Goal: Task Accomplishment & Management: Use online tool/utility

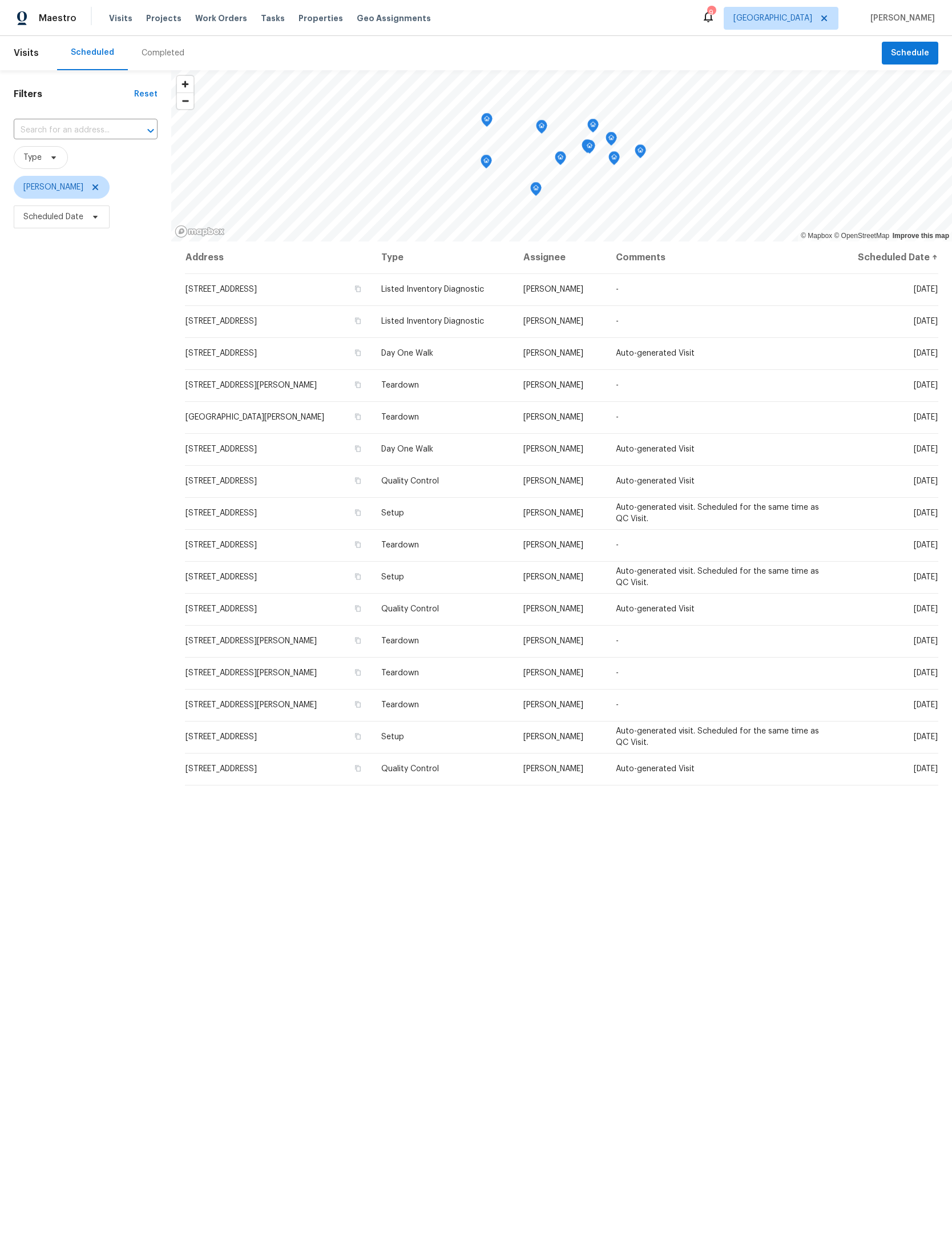
scroll to position [53, -10]
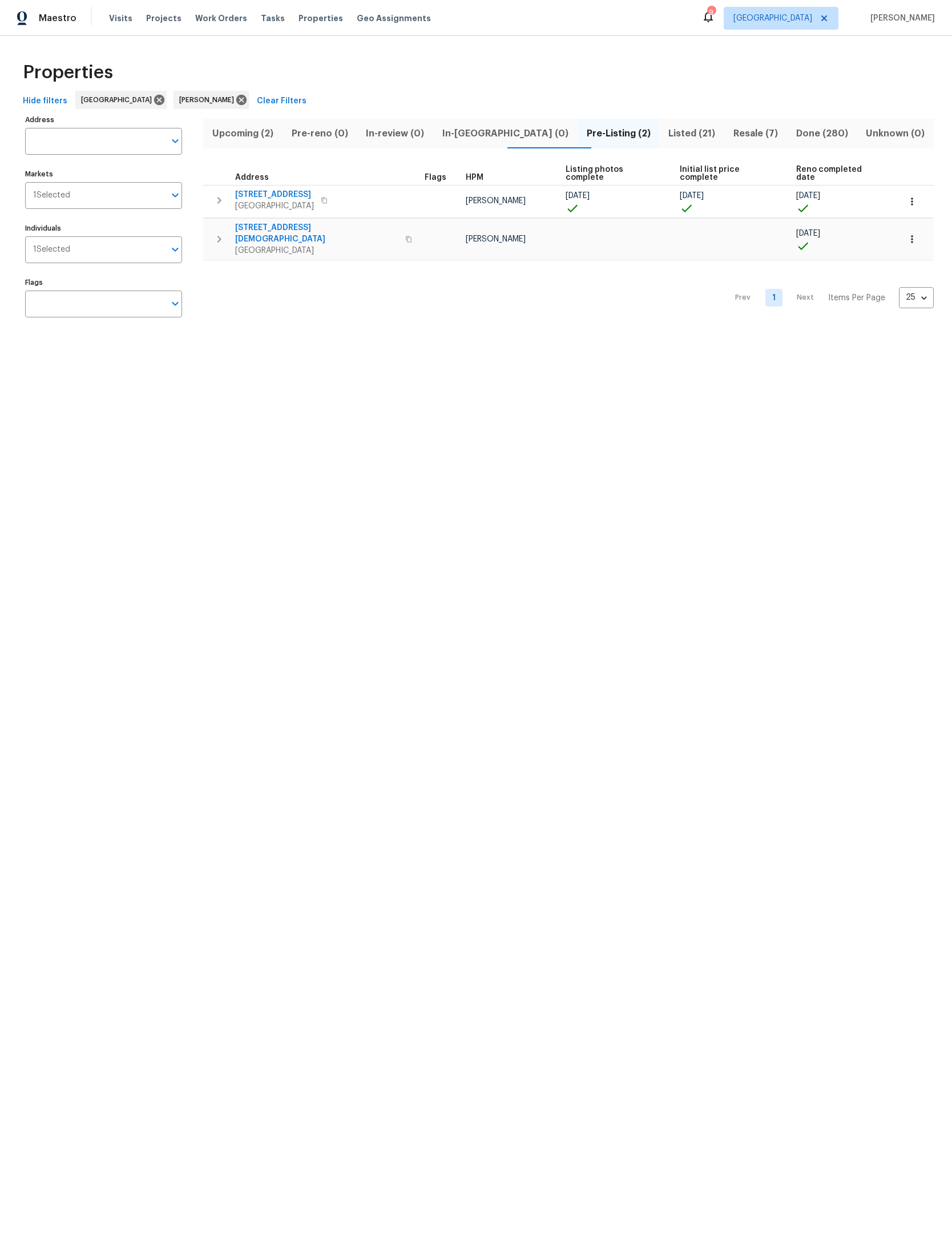
scroll to position [76, 27]
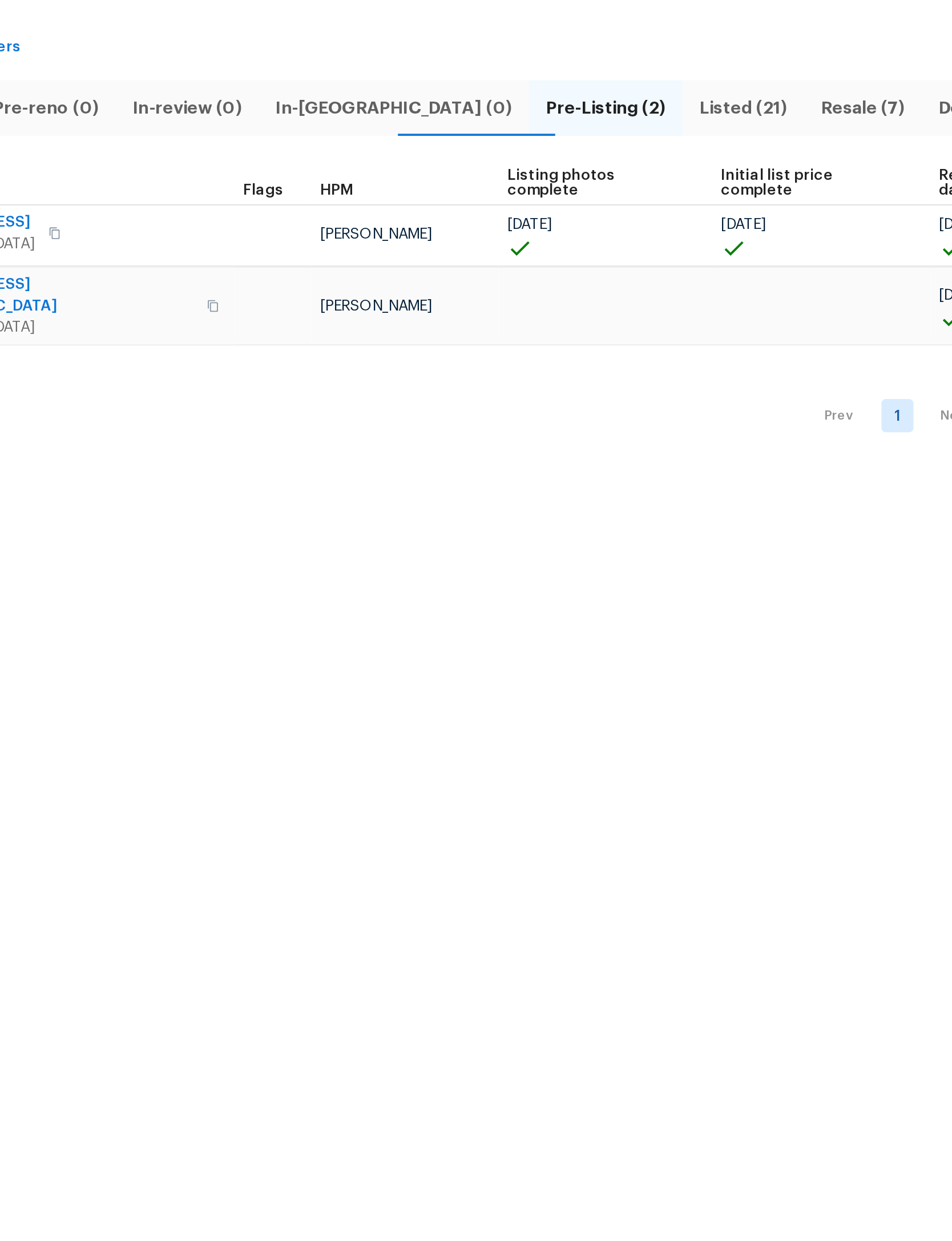
click at [667, 126] on span "Listed (21)" at bounding box center [692, 133] width 51 height 16
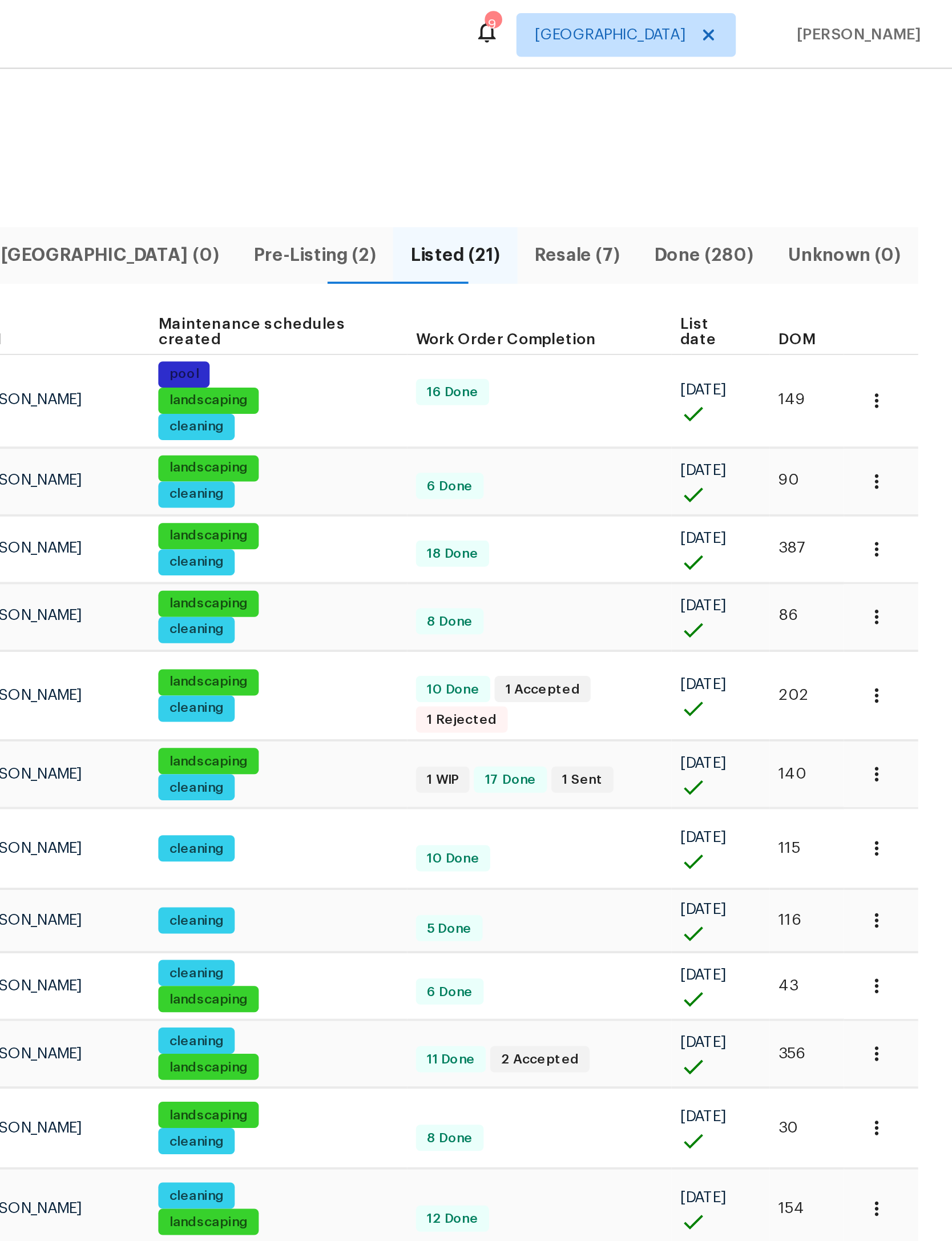
click at [861, 174] on span "DOM" at bounding box center [870, 178] width 19 height 8
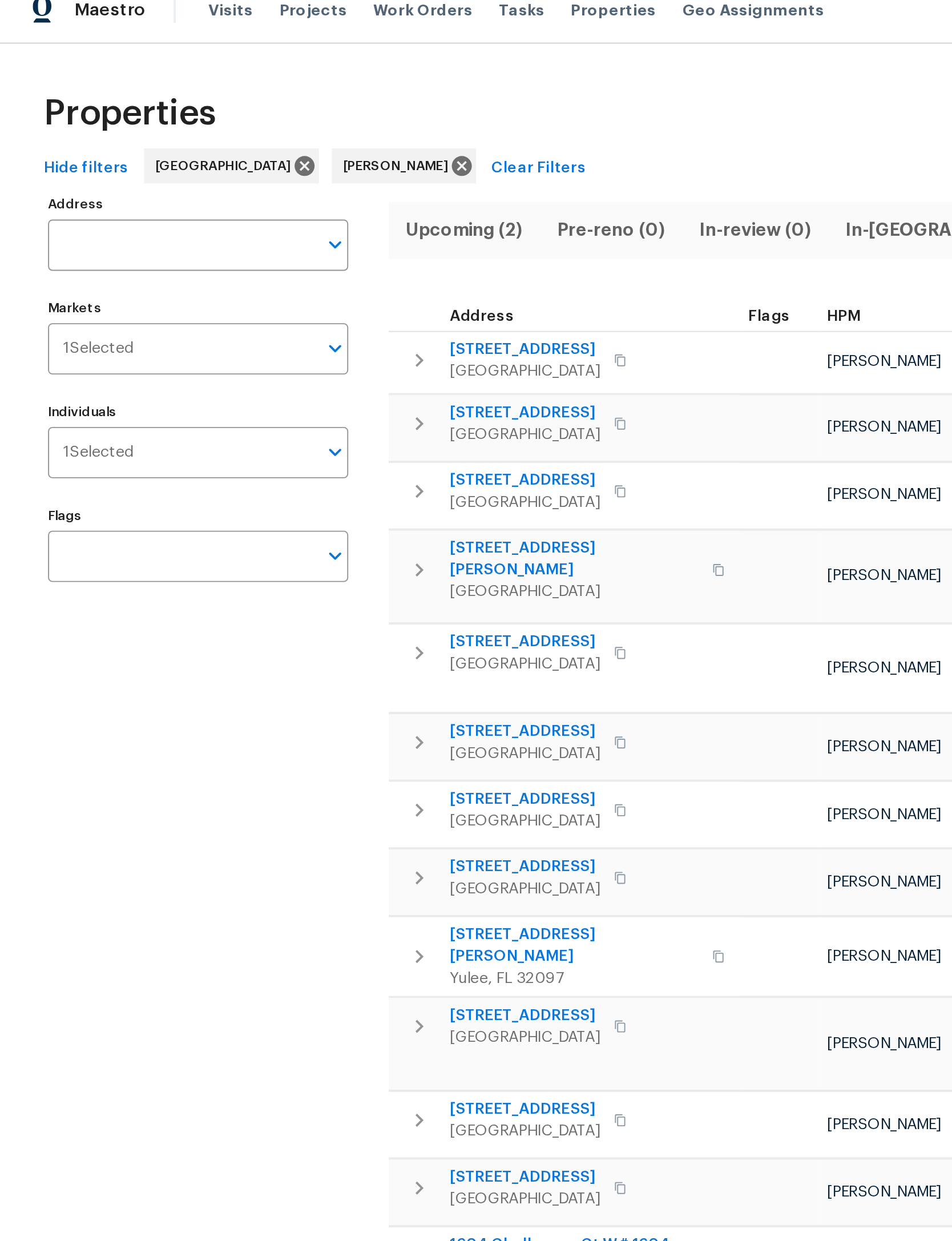
click at [212, 228] on icon "button" at bounding box center [219, 235] width 13 height 13
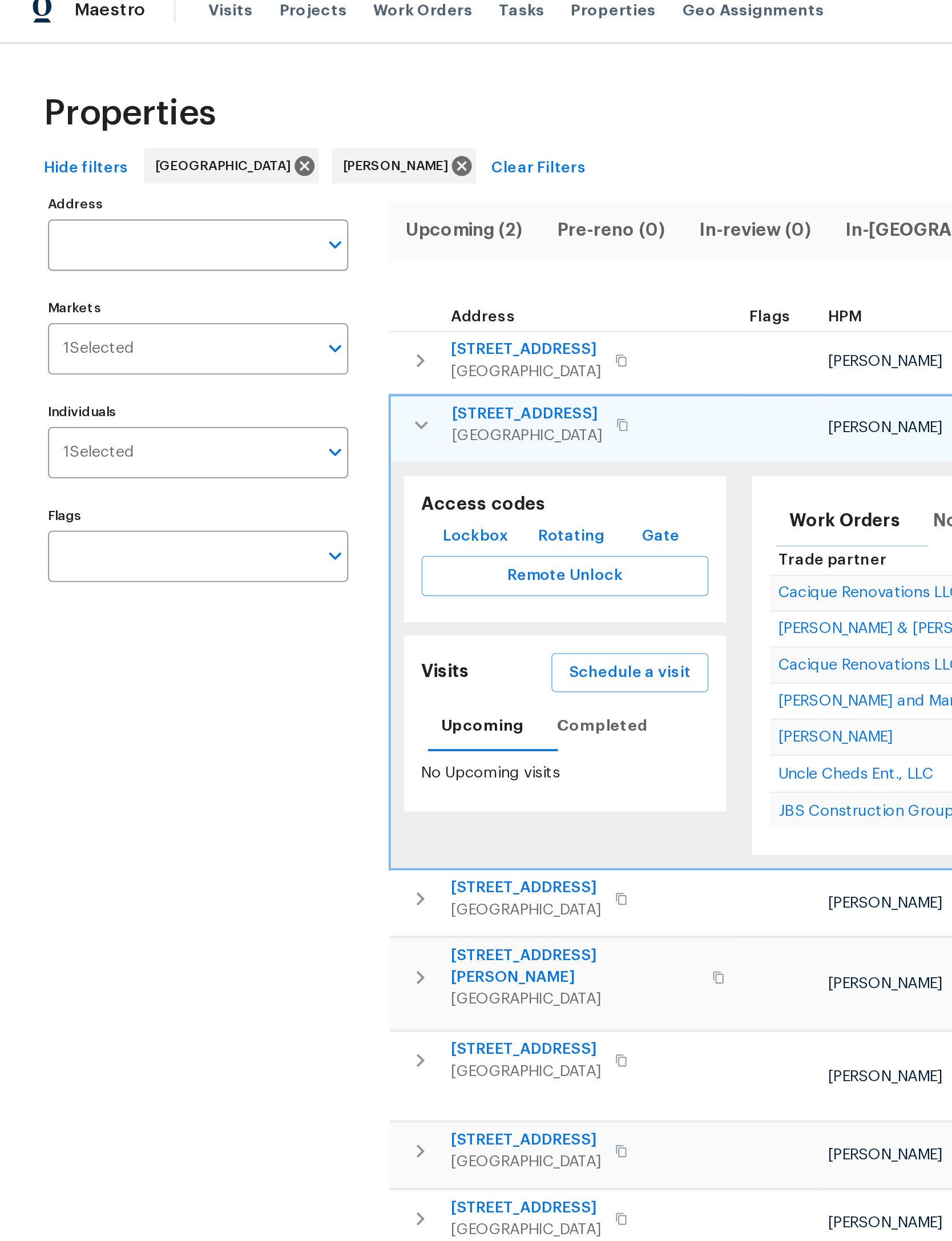
click at [351, 358] on span "Schedule a visit" at bounding box center [329, 364] width 64 height 14
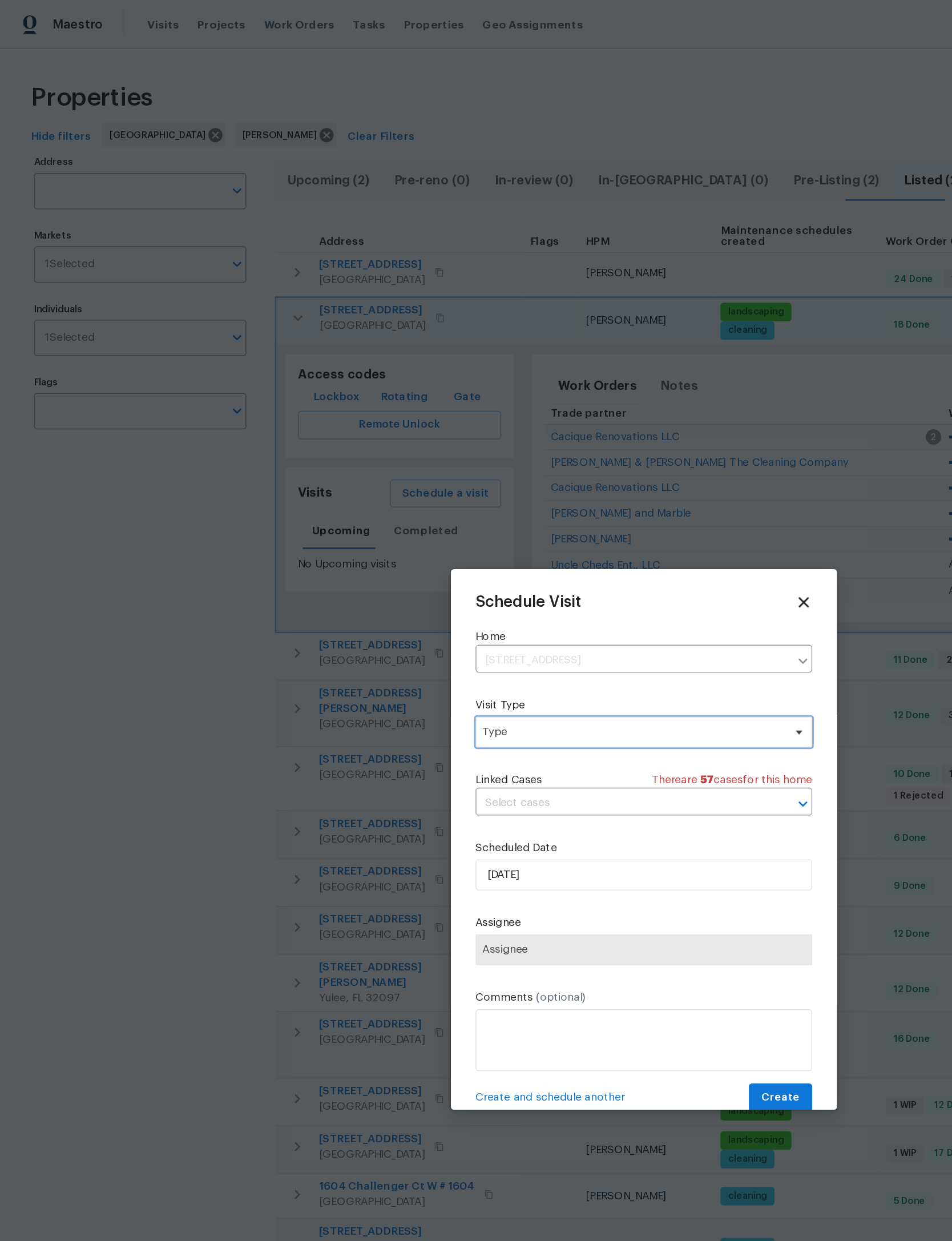
click at [479, 540] on span "Type" at bounding box center [468, 541] width 223 height 11
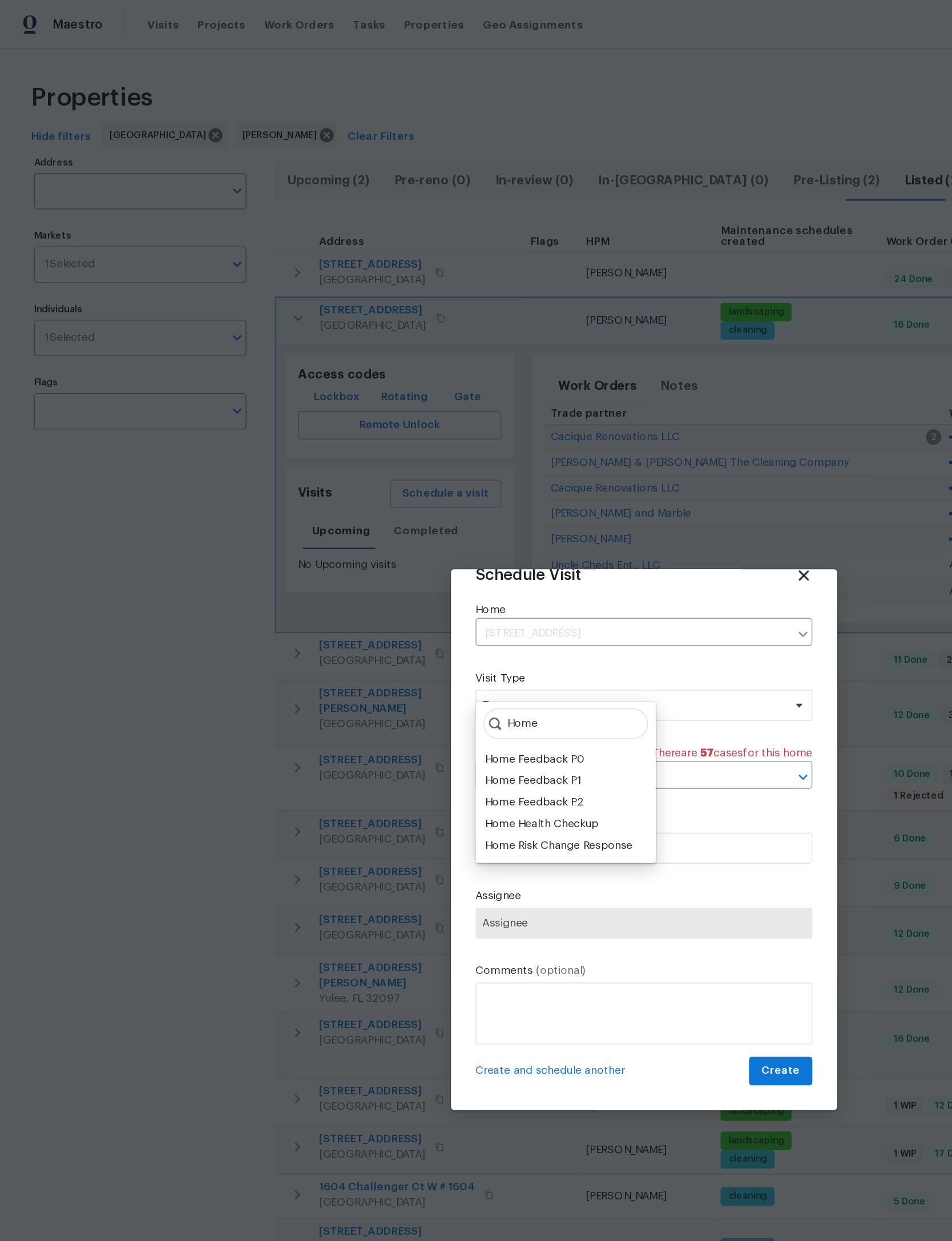
scroll to position [38, 0]
type input "Home"
click at [437, 609] on div "Home Health Checkup" at bounding box center [400, 610] width 84 height 11
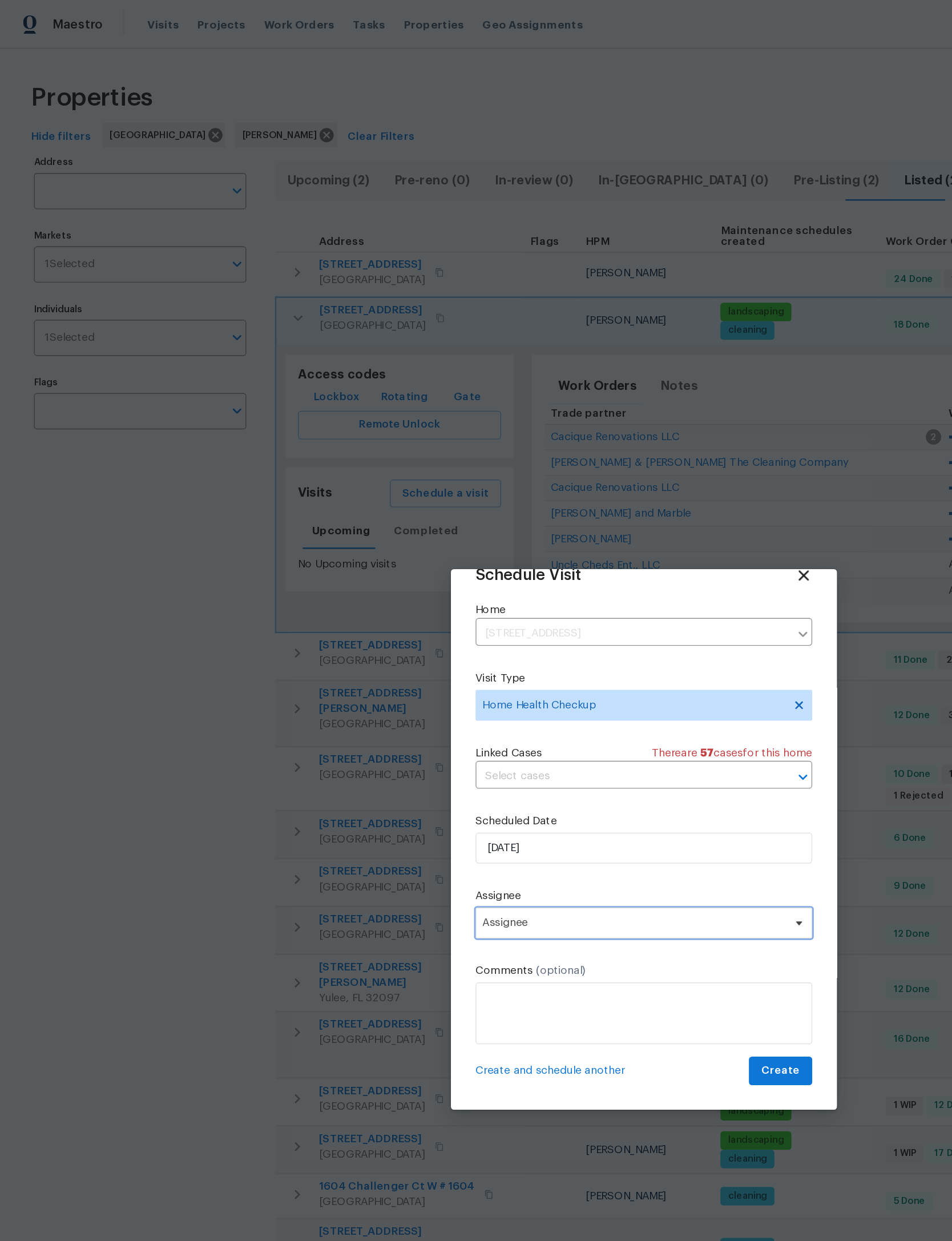
click at [509, 685] on span "Assignee" at bounding box center [476, 682] width 249 height 23
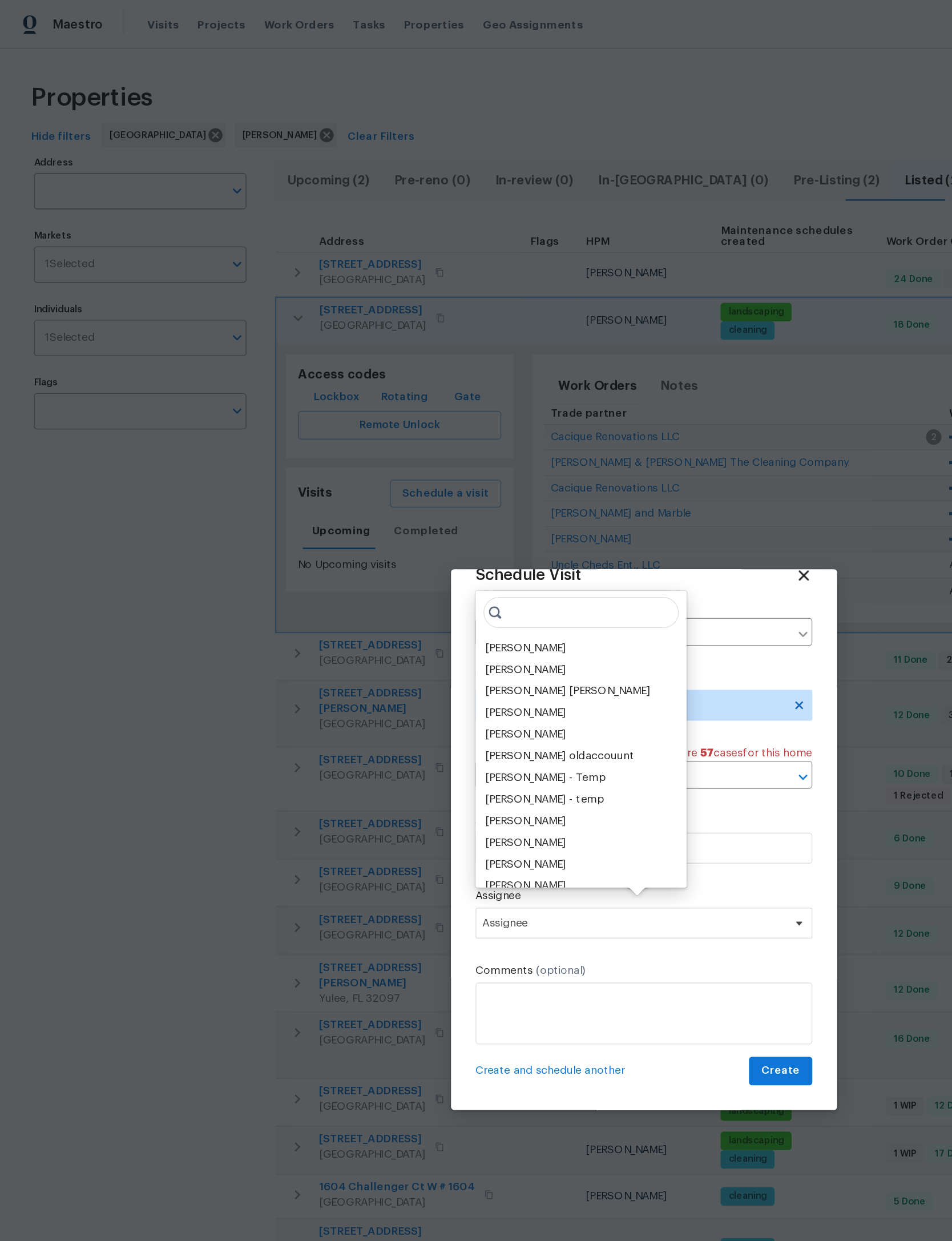
click at [418, 475] on div "[PERSON_NAME]" at bounding box center [388, 479] width 60 height 11
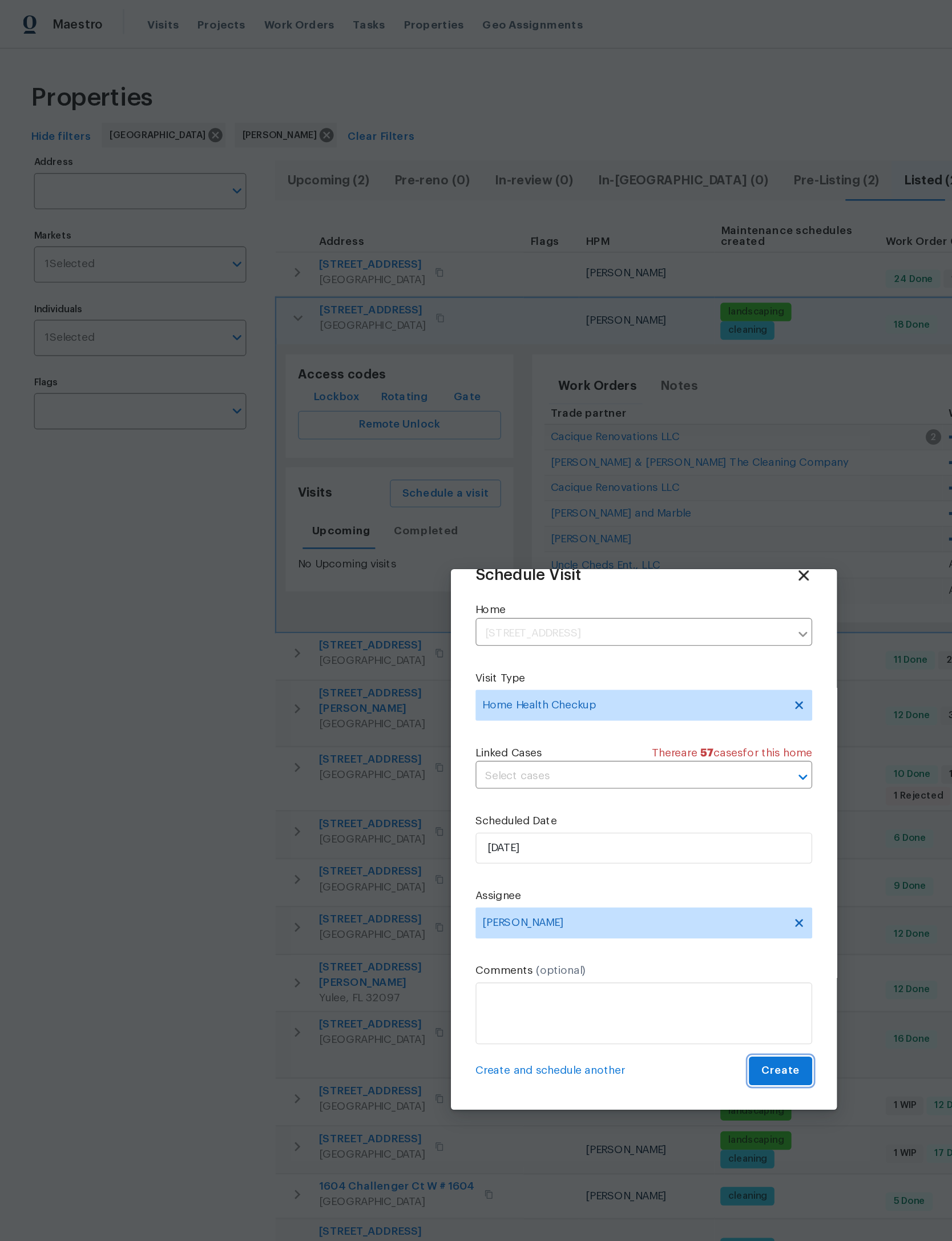
click at [587, 789] on span "Create" at bounding box center [577, 791] width 29 height 14
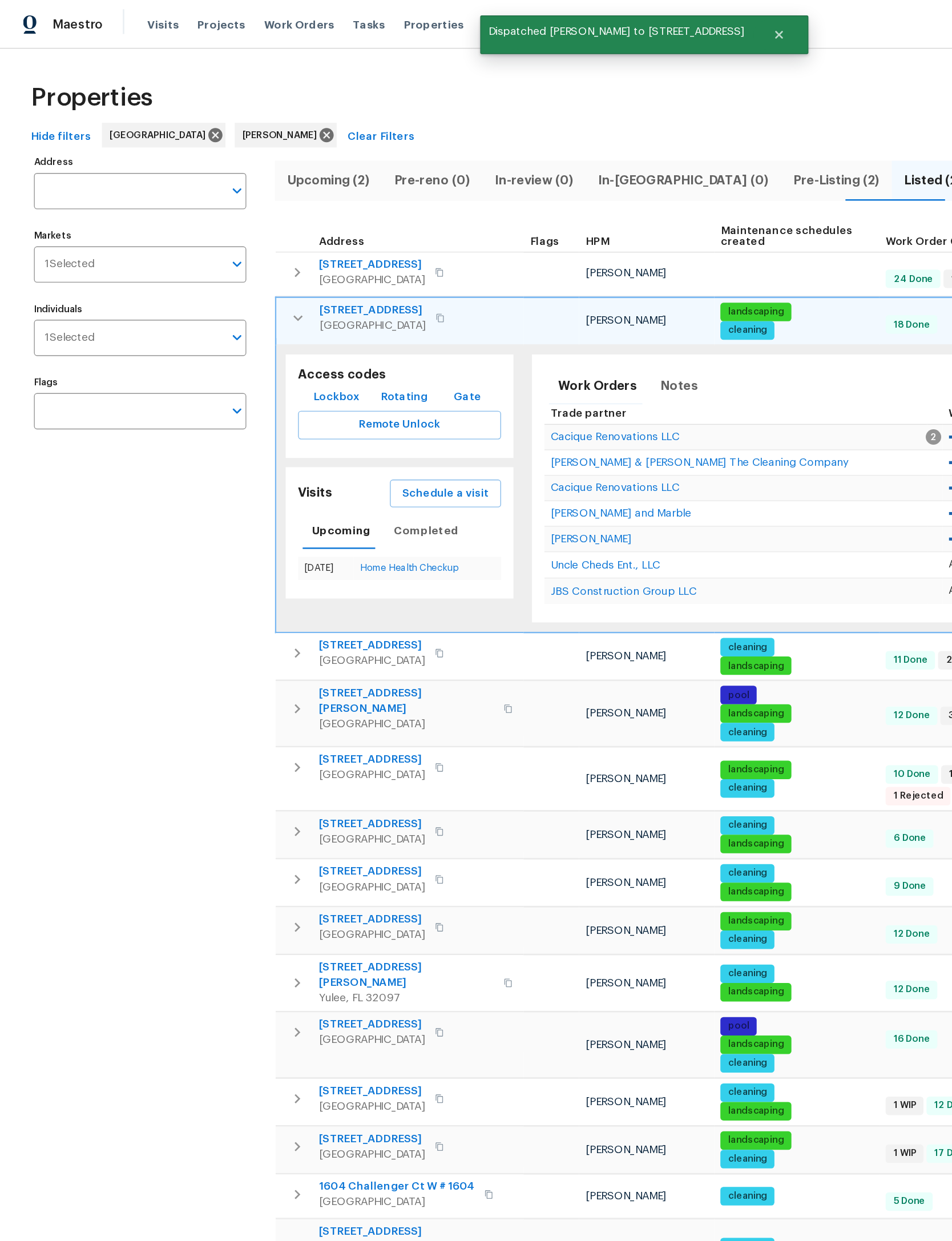
click at [217, 196] on icon "button" at bounding box center [220, 202] width 13 height 13
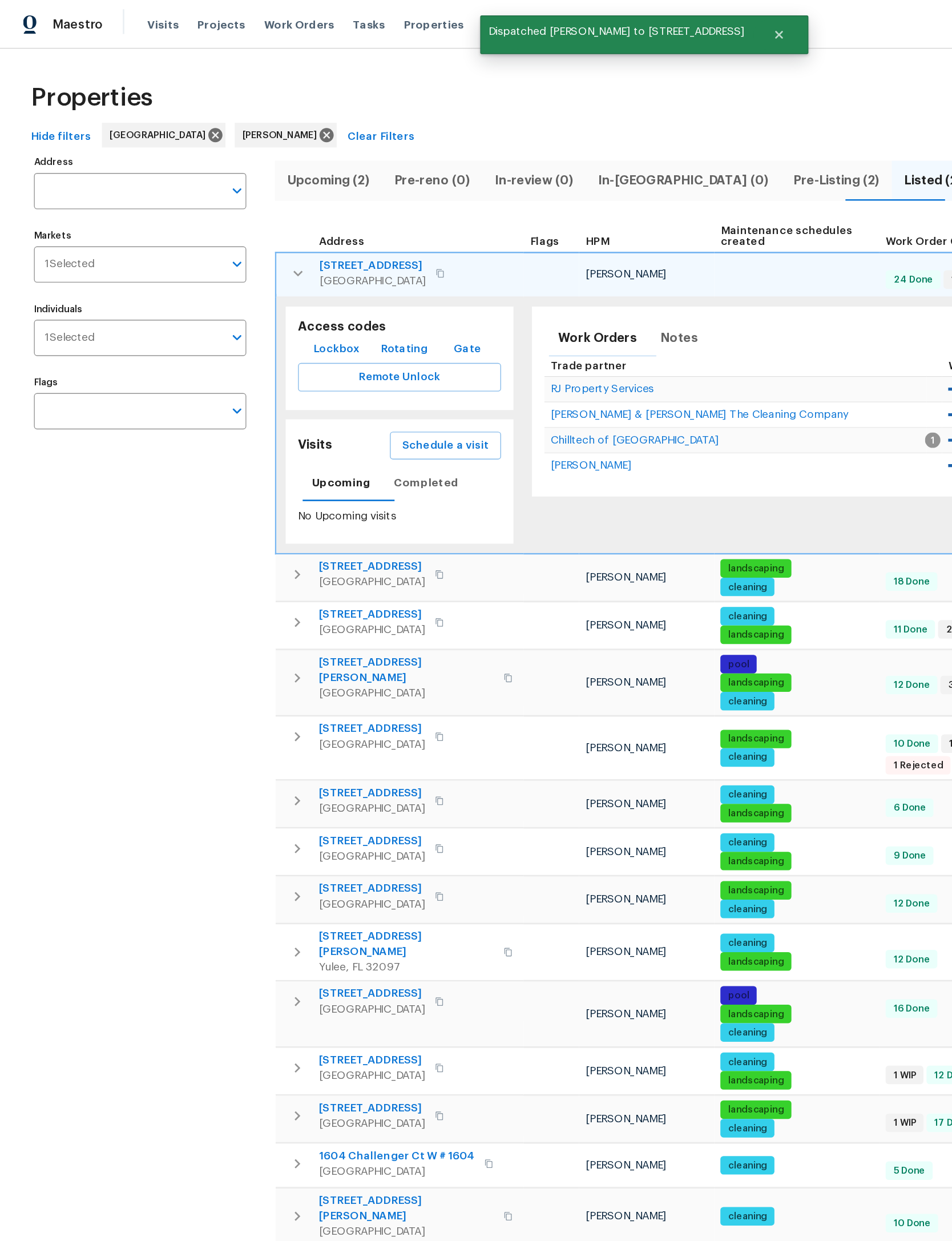
click at [347, 326] on span "Schedule a visit" at bounding box center [329, 329] width 64 height 14
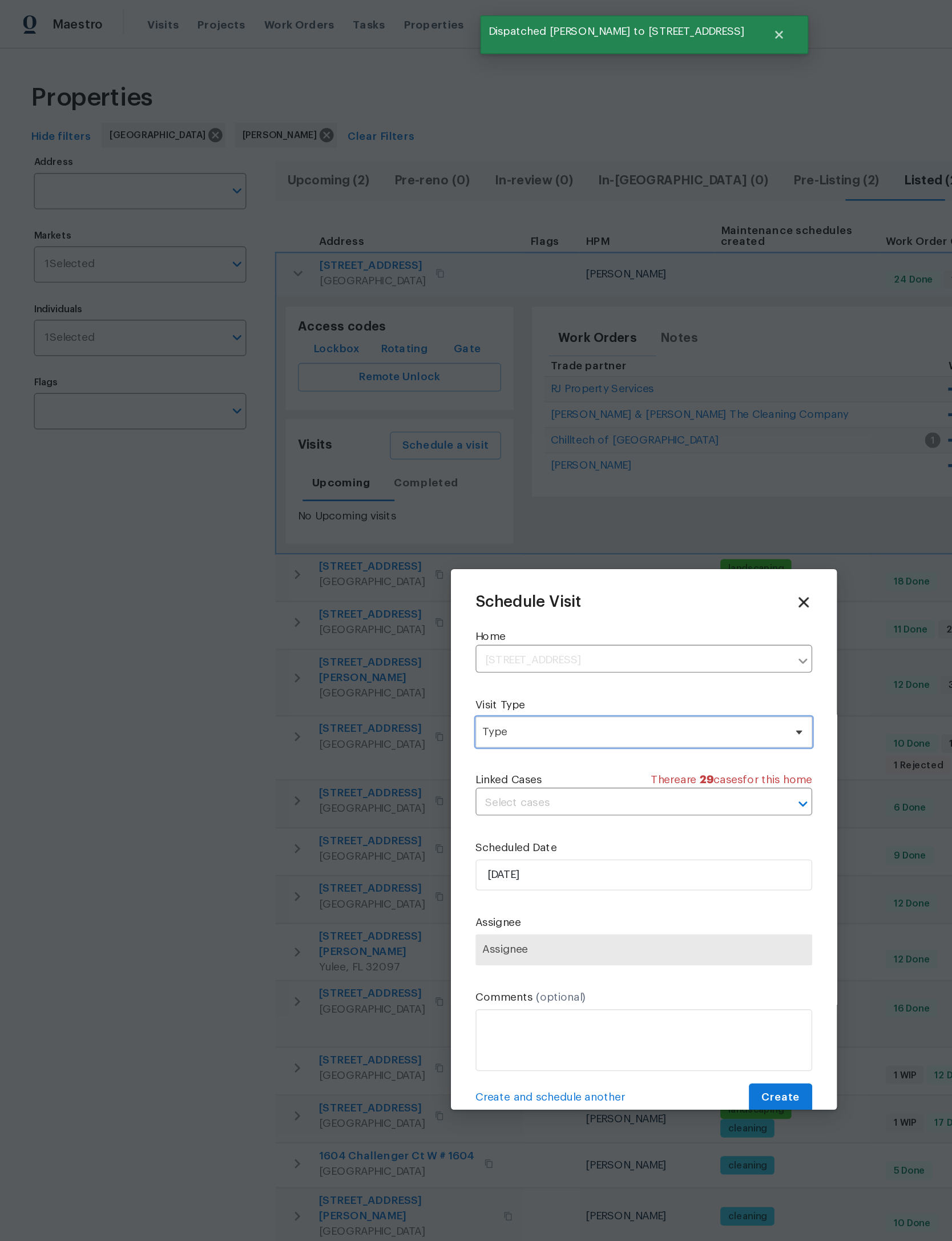
click at [483, 553] on span "Type" at bounding box center [476, 541] width 249 height 23
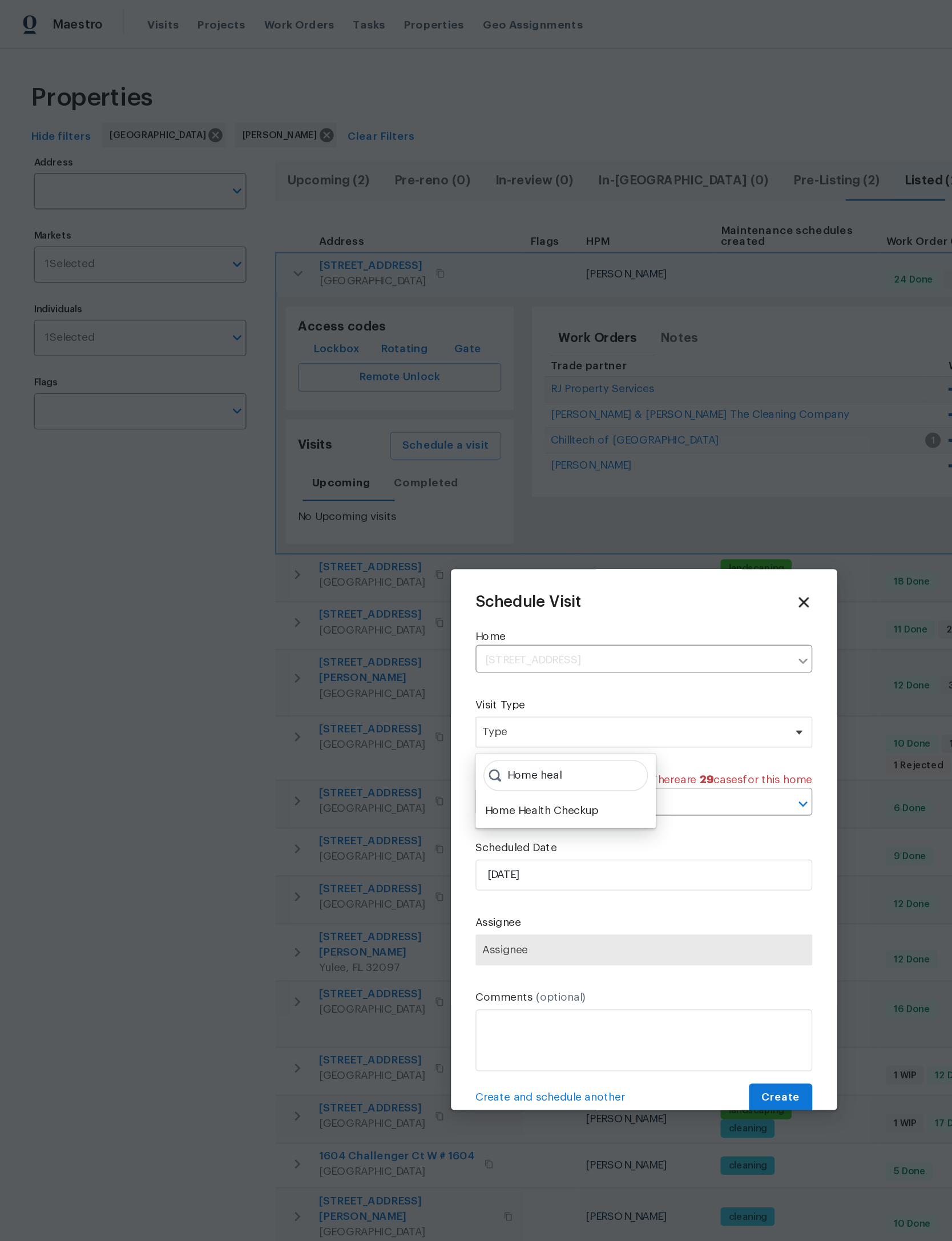
type input "Home heal"
click at [437, 597] on div "Home Health Checkup" at bounding box center [400, 599] width 84 height 11
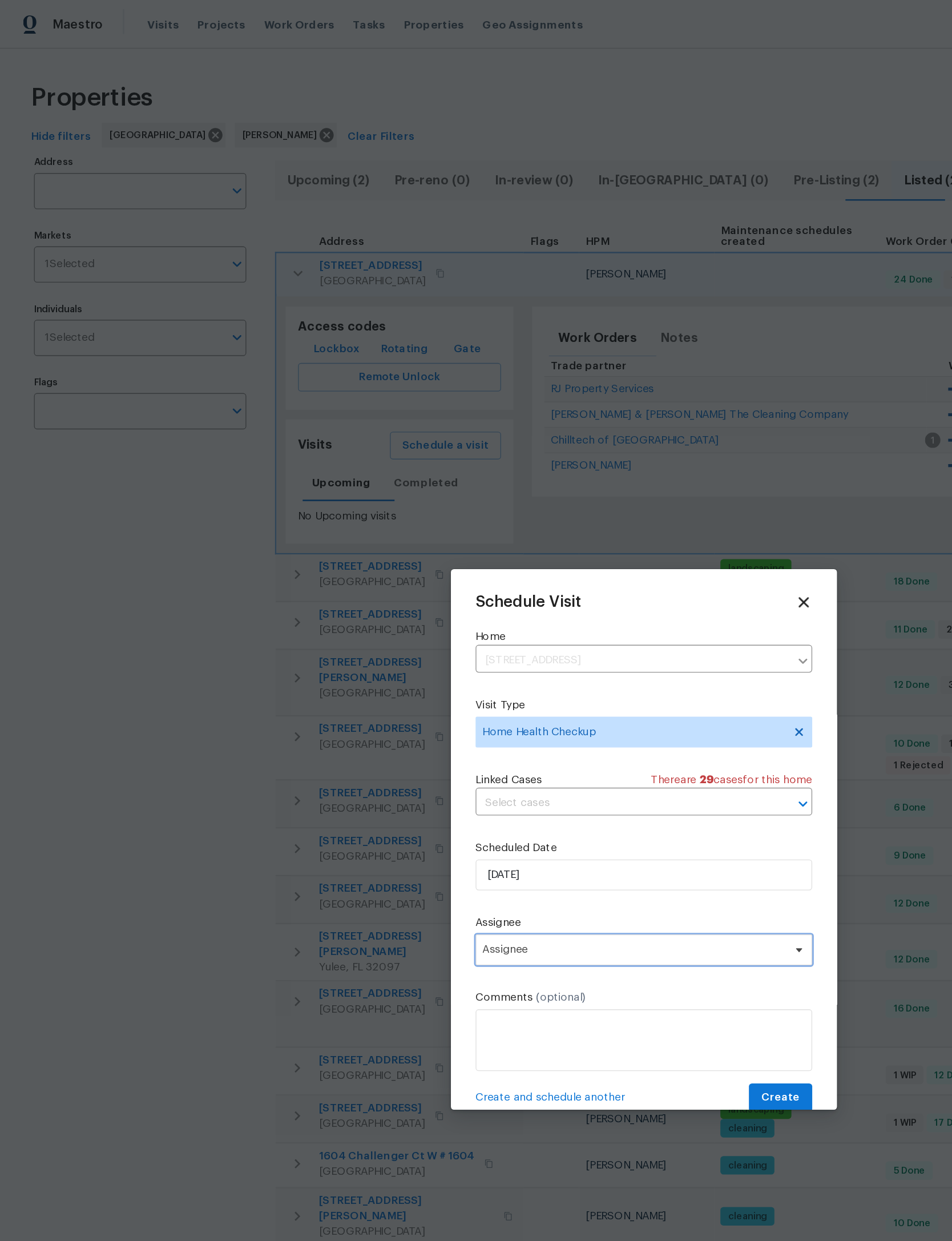
click at [483, 707] on span "Assignee" at bounding box center [468, 703] width 223 height 10
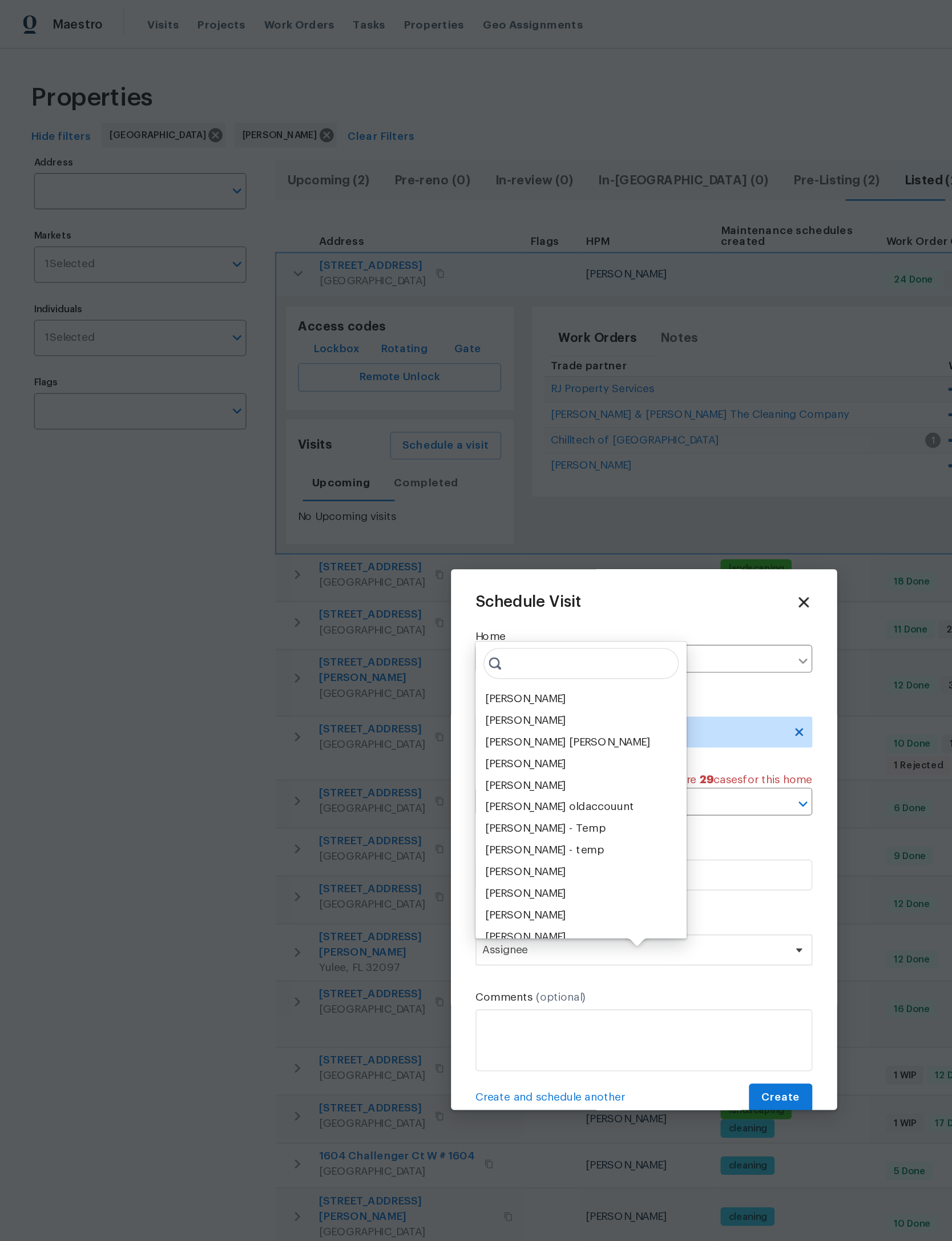
click at [418, 513] on div "[PERSON_NAME]" at bounding box center [388, 516] width 60 height 11
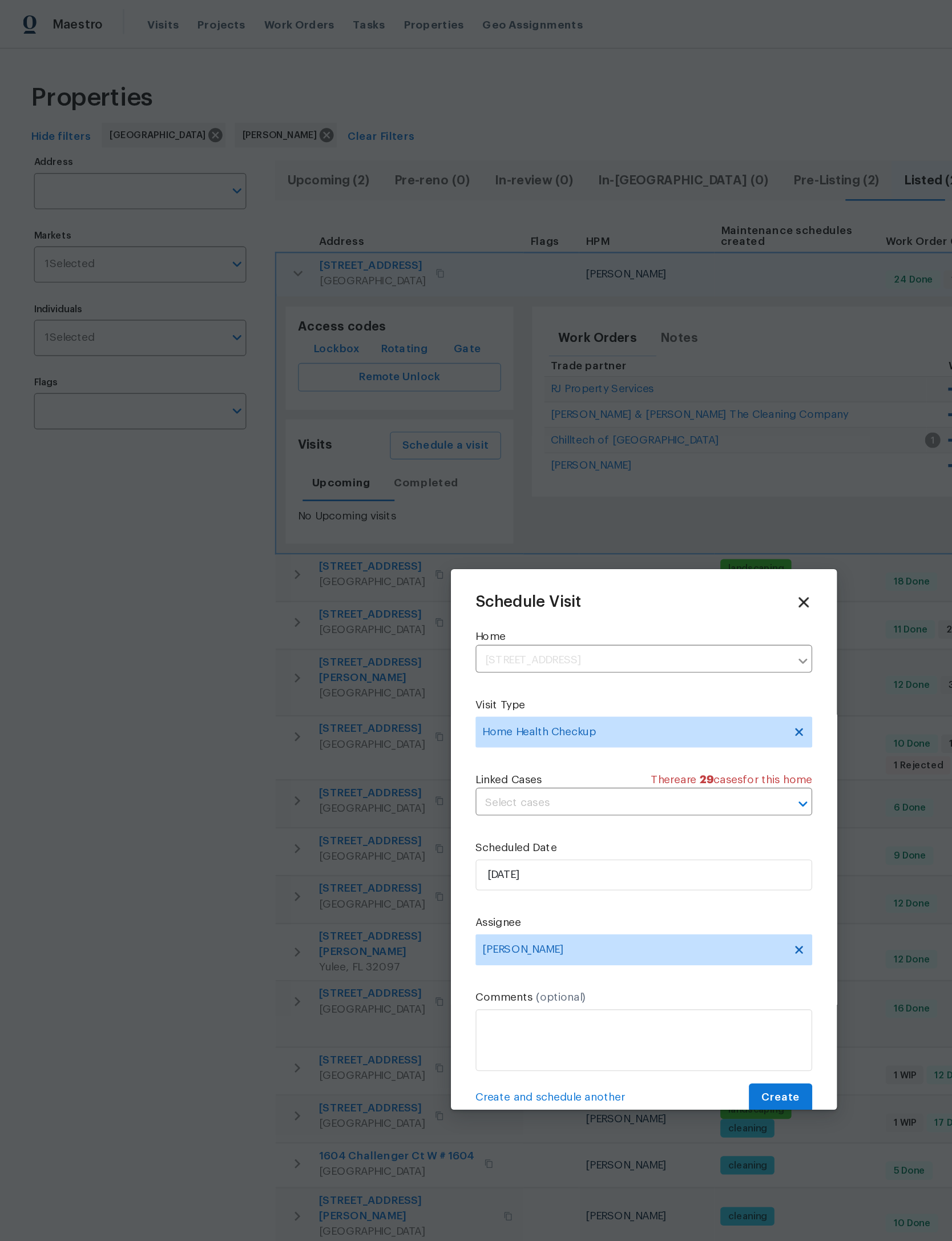
click at [522, 451] on div "Schedule Visit" at bounding box center [476, 445] width 249 height 12
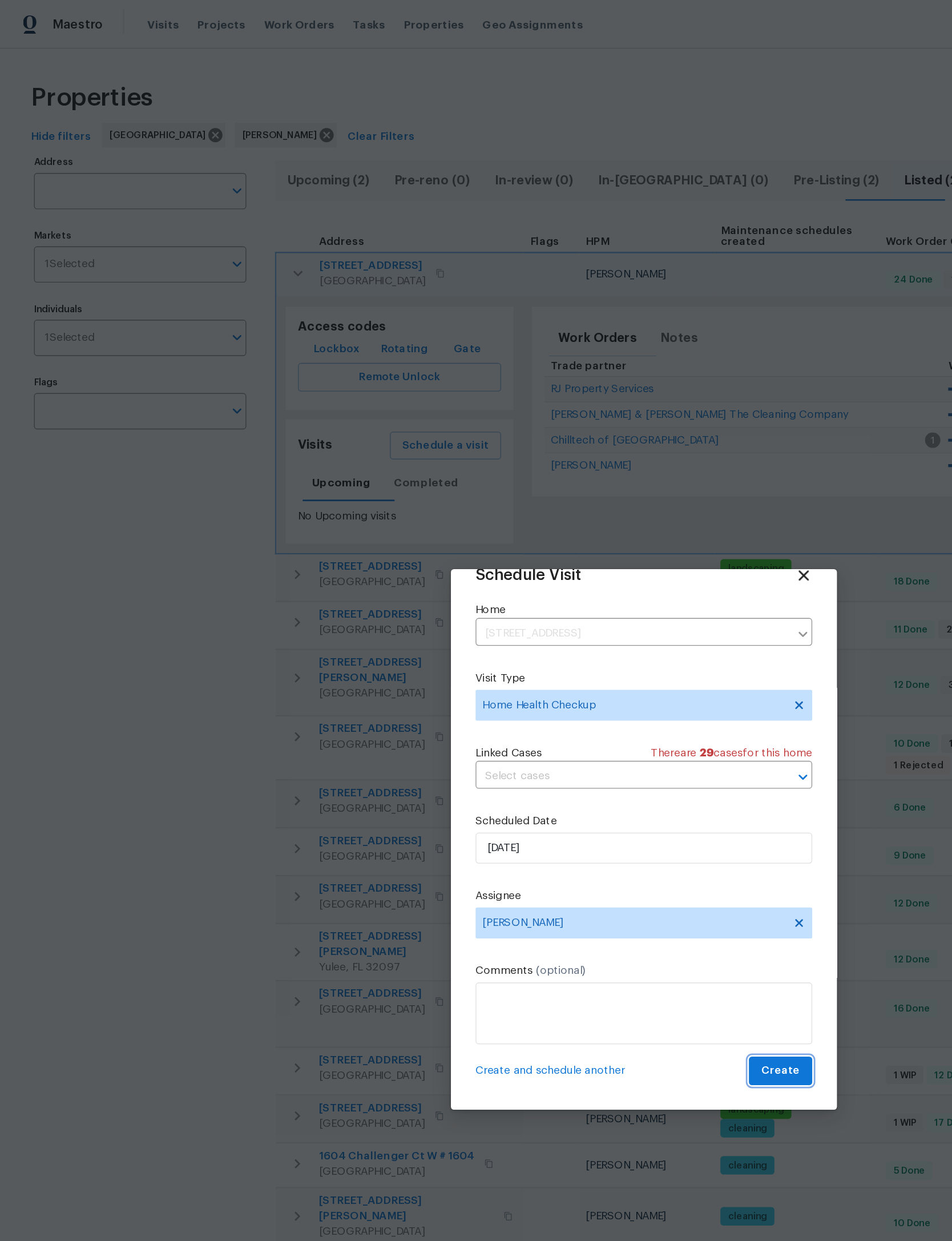
click at [585, 793] on span "Create" at bounding box center [577, 791] width 29 height 14
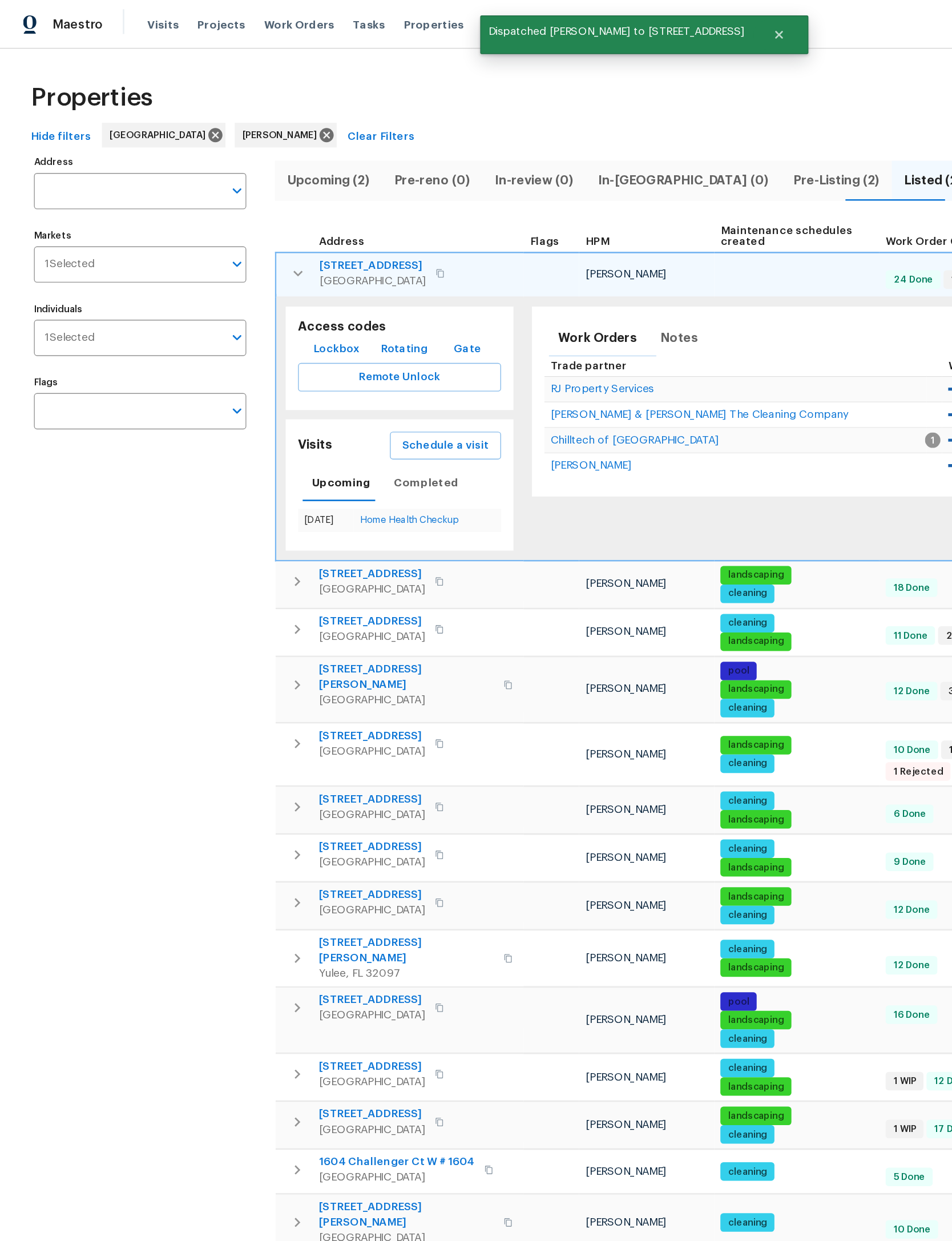
click at [211, 206] on button "button" at bounding box center [221, 203] width 23 height 23
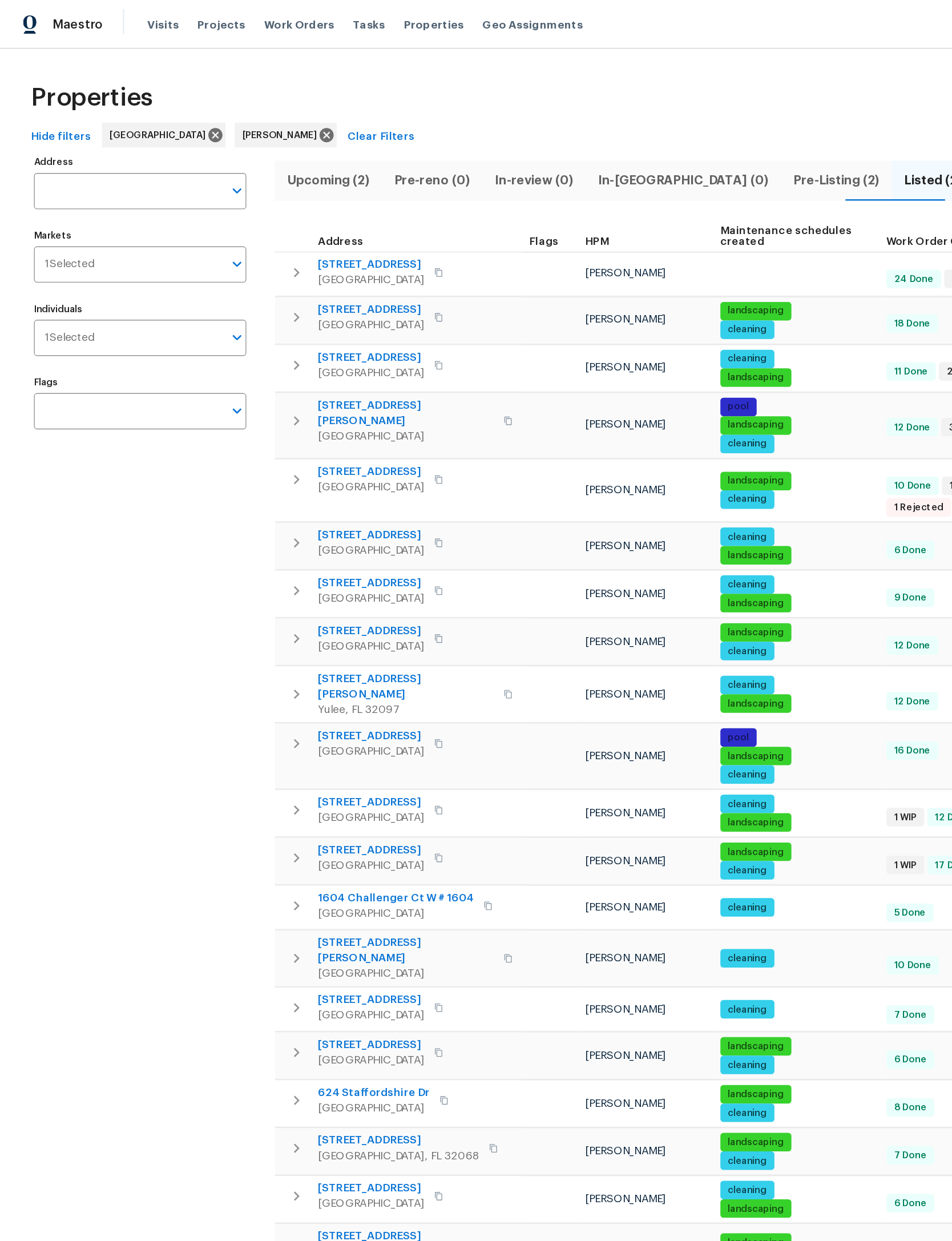
click at [218, 430] on icon "button" at bounding box center [219, 436] width 13 height 13
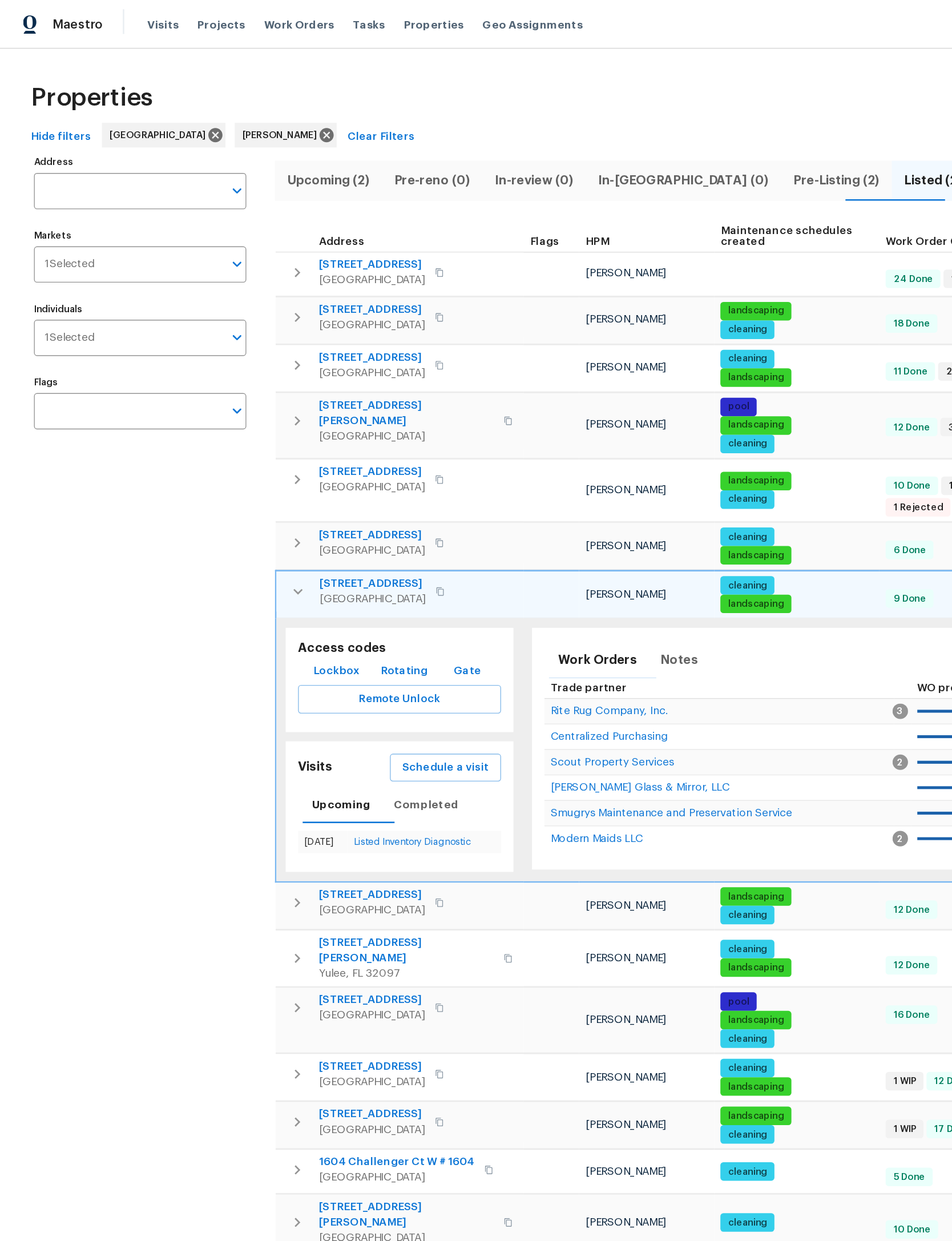
click at [352, 561] on span "Schedule a visit" at bounding box center [329, 568] width 64 height 14
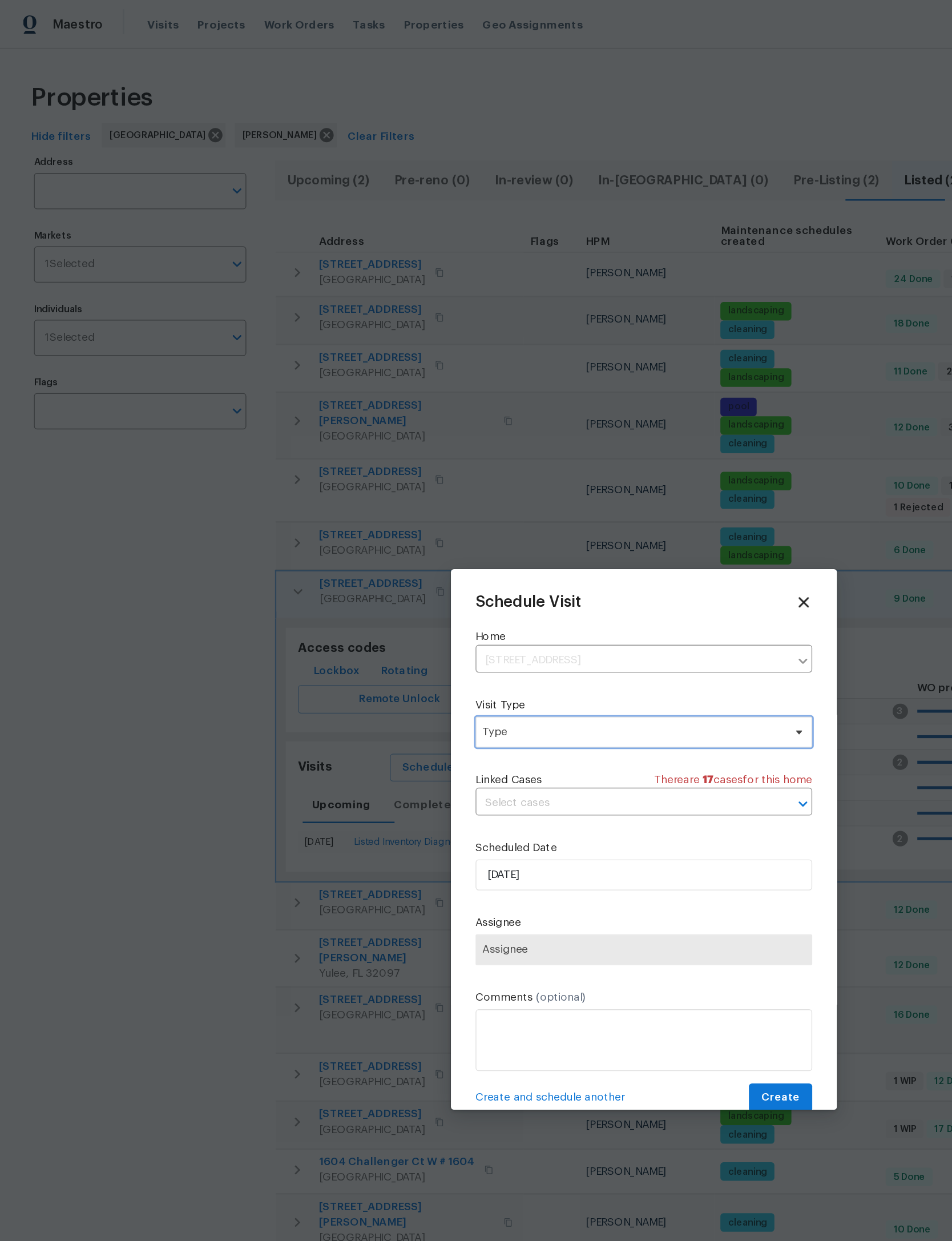
click at [502, 534] on span "Type" at bounding box center [476, 541] width 249 height 23
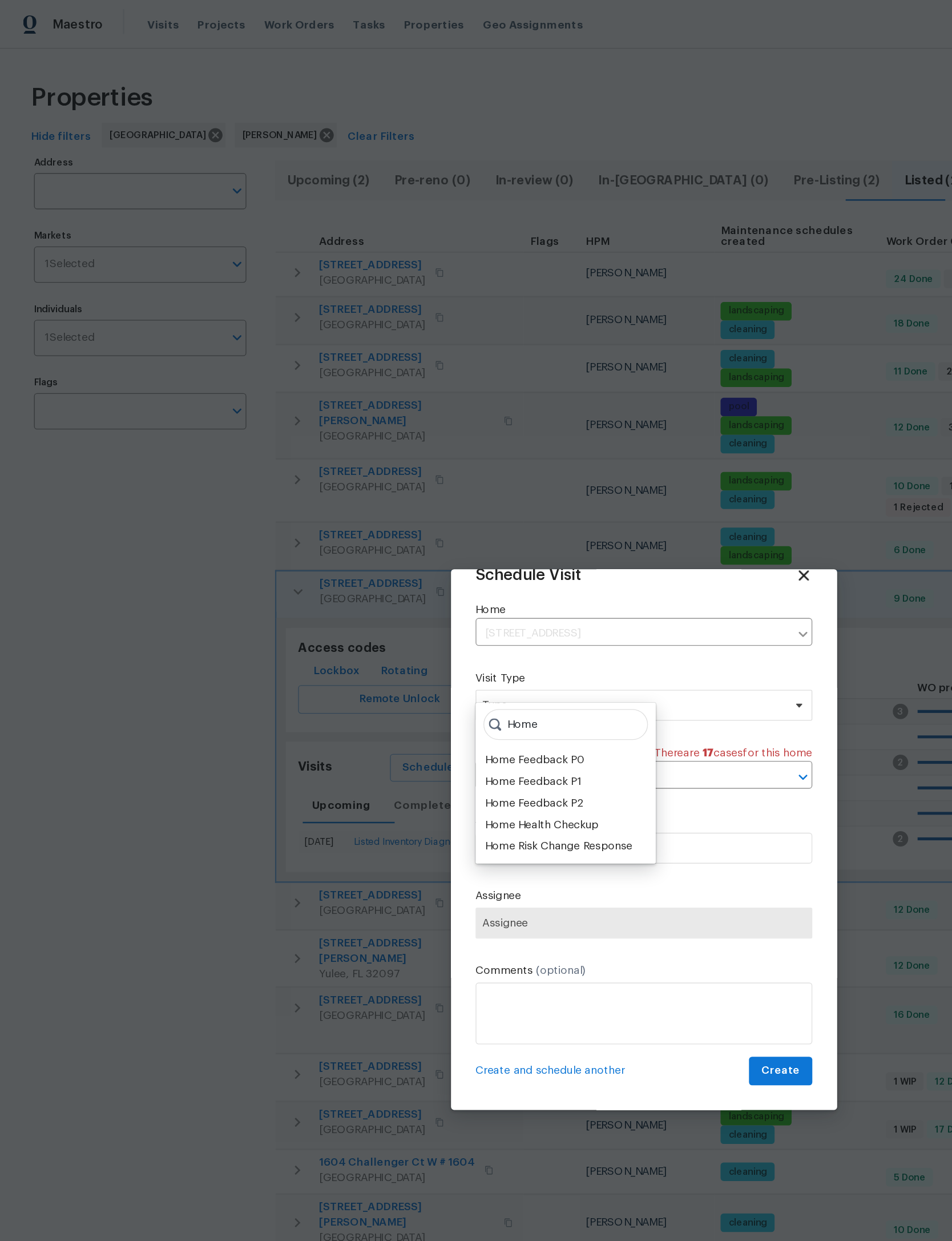
type input "Home"
click at [432, 607] on div "Home Health Checkup" at bounding box center [400, 610] width 84 height 11
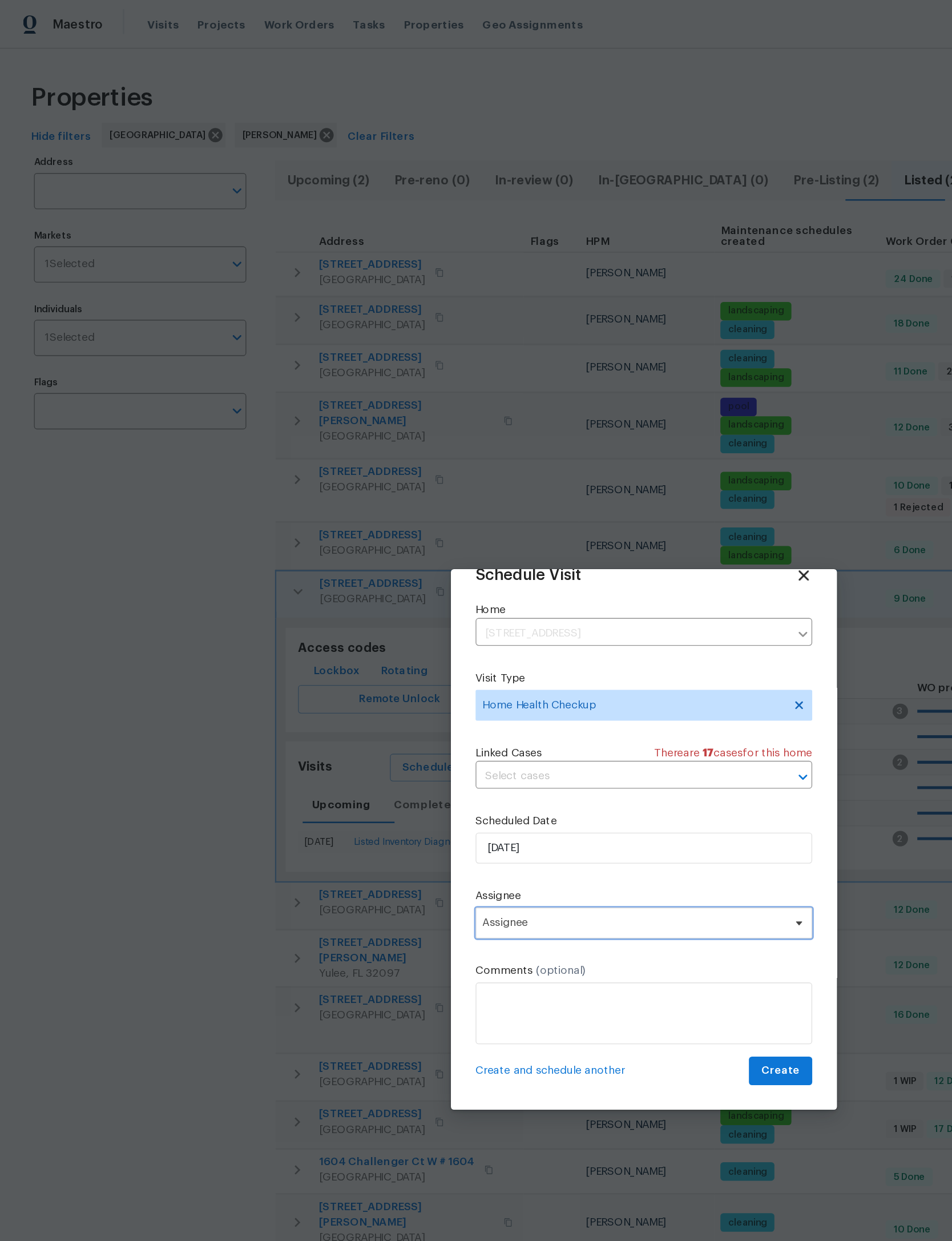
click at [486, 678] on span "Assignee" at bounding box center [468, 683] width 223 height 10
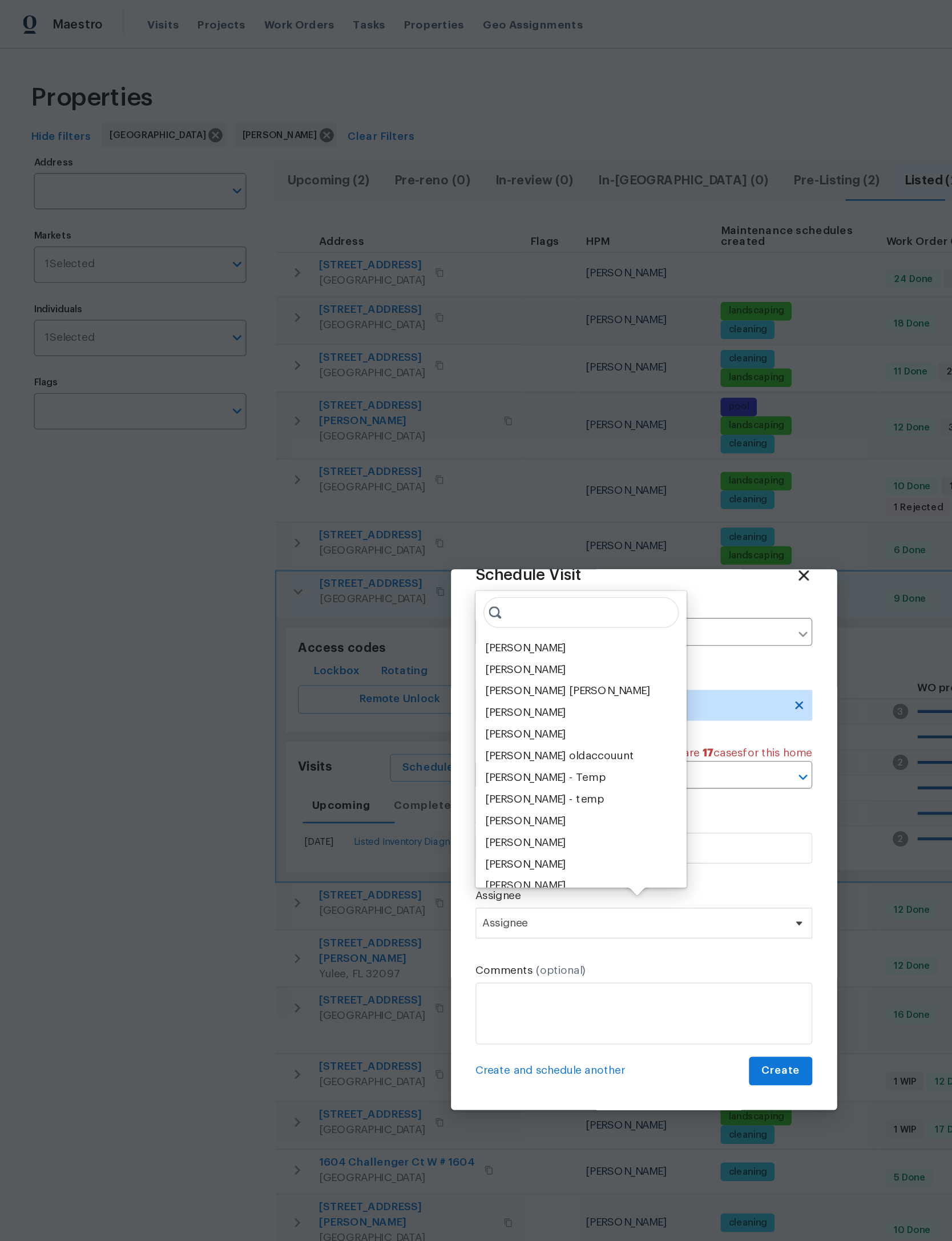
click at [413, 476] on div "[PERSON_NAME]" at bounding box center [388, 479] width 60 height 11
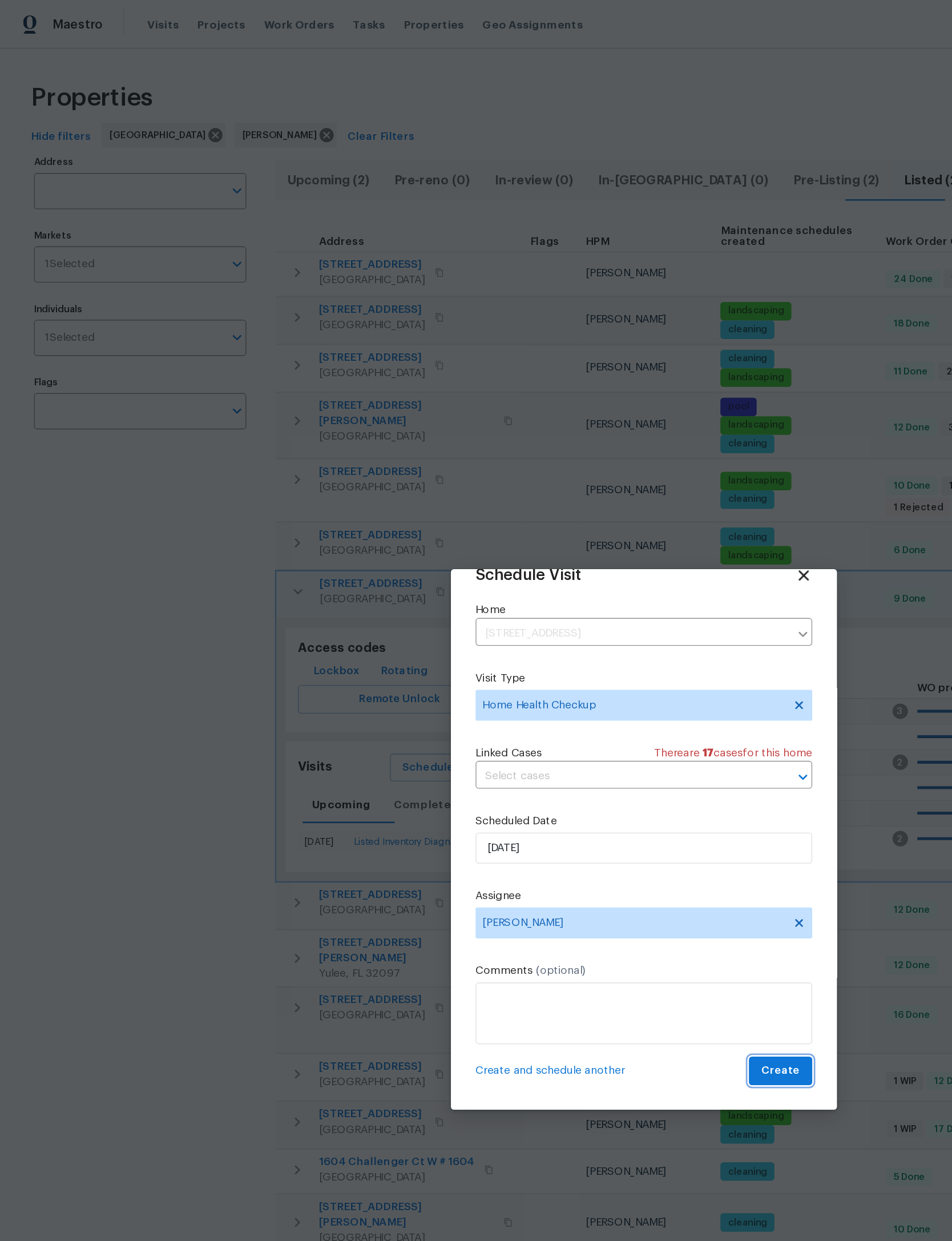
click at [581, 785] on span "Create" at bounding box center [577, 791] width 29 height 14
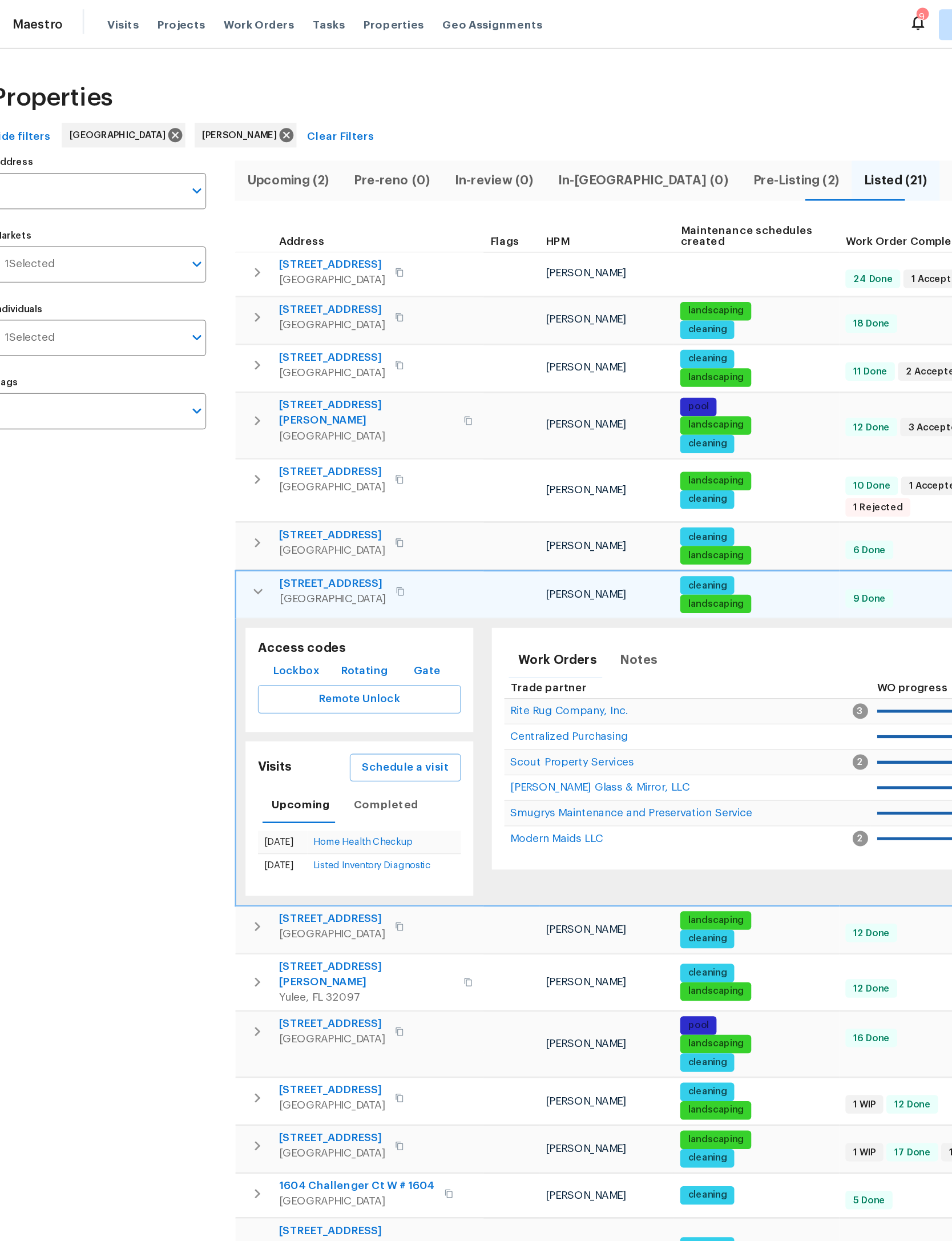
click at [214, 431] on icon "button" at bounding box center [221, 437] width 13 height 13
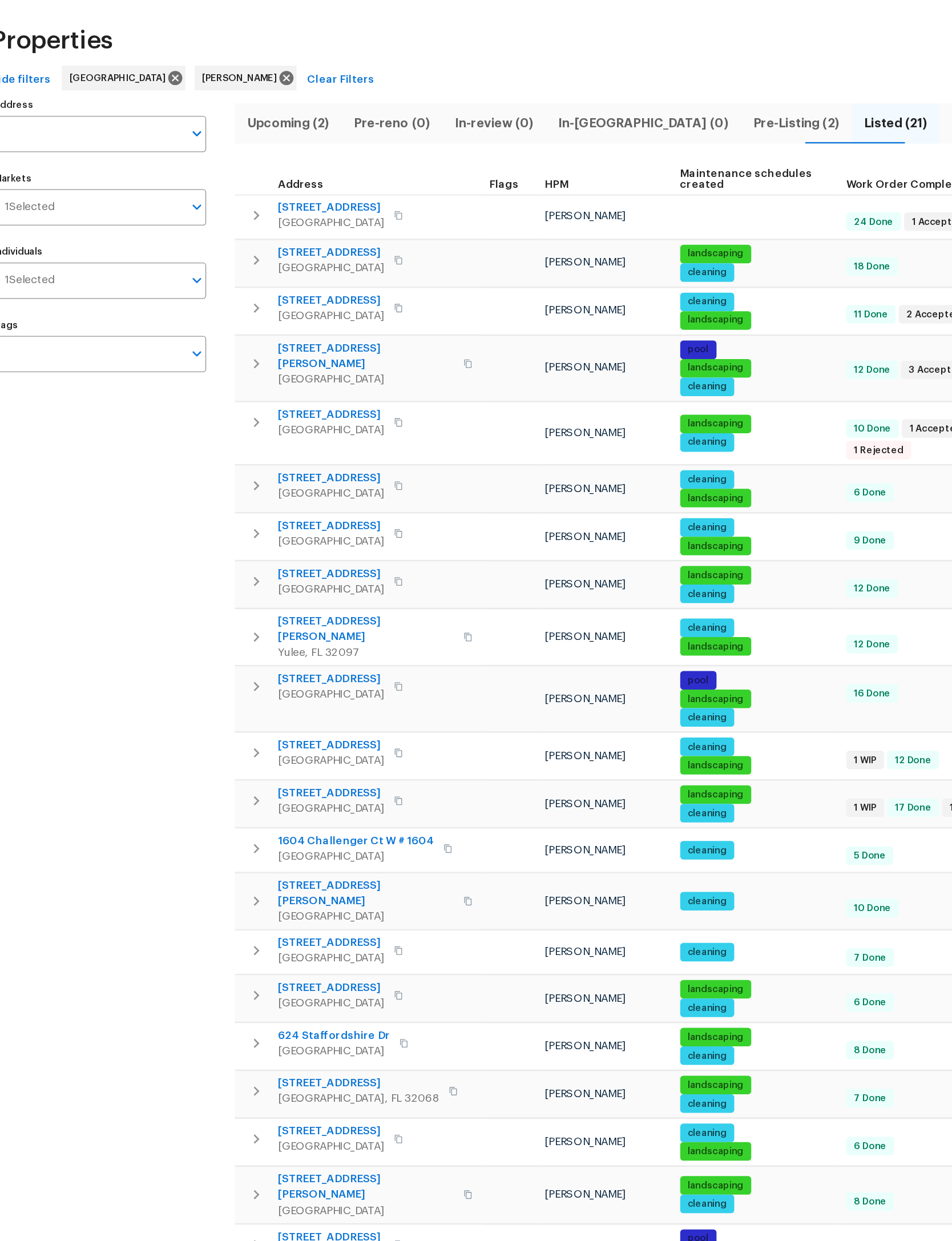
click at [212, 465] on icon "button" at bounding box center [219, 472] width 13 height 13
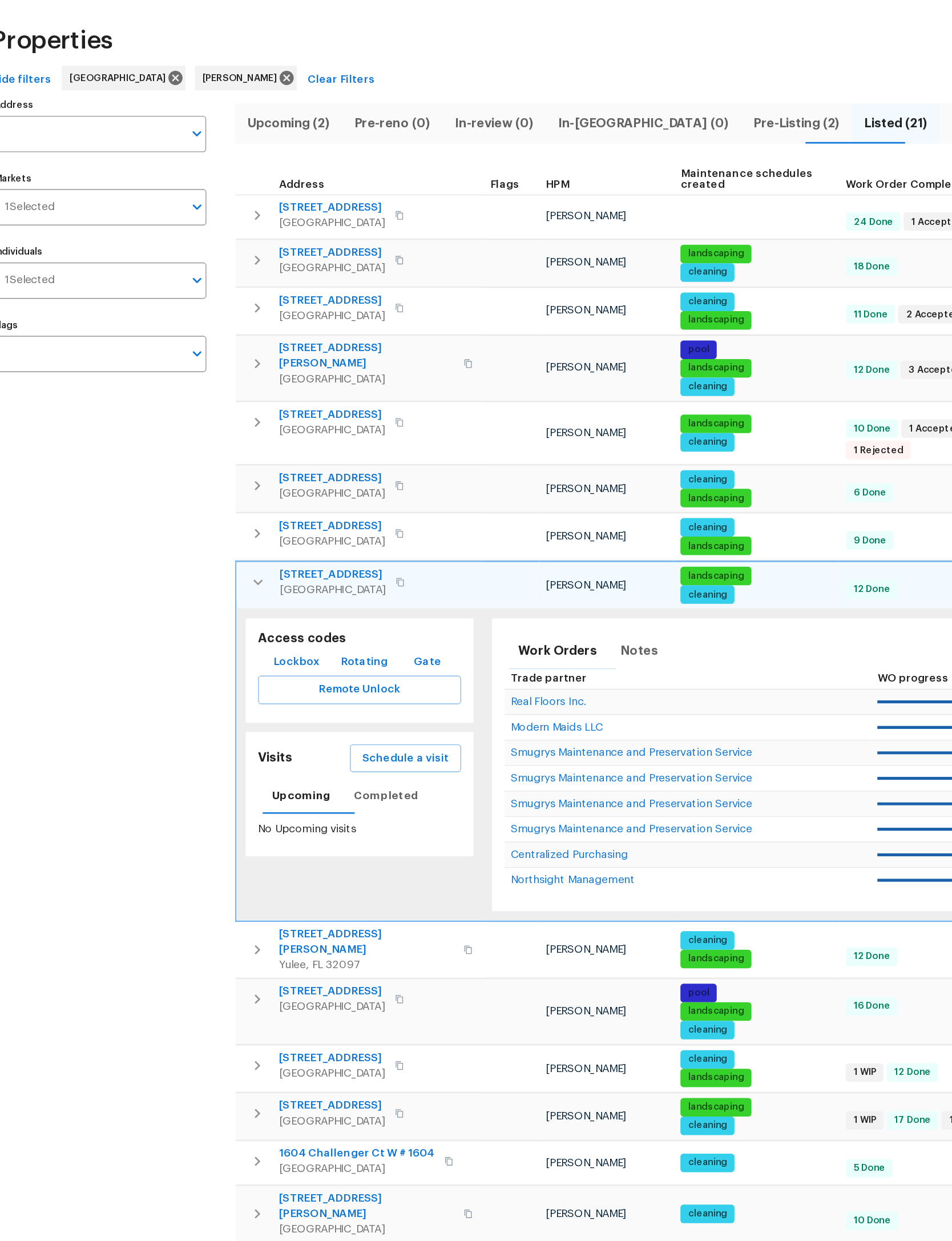
click at [318, 596] on span "Schedule a visit" at bounding box center [329, 603] width 64 height 14
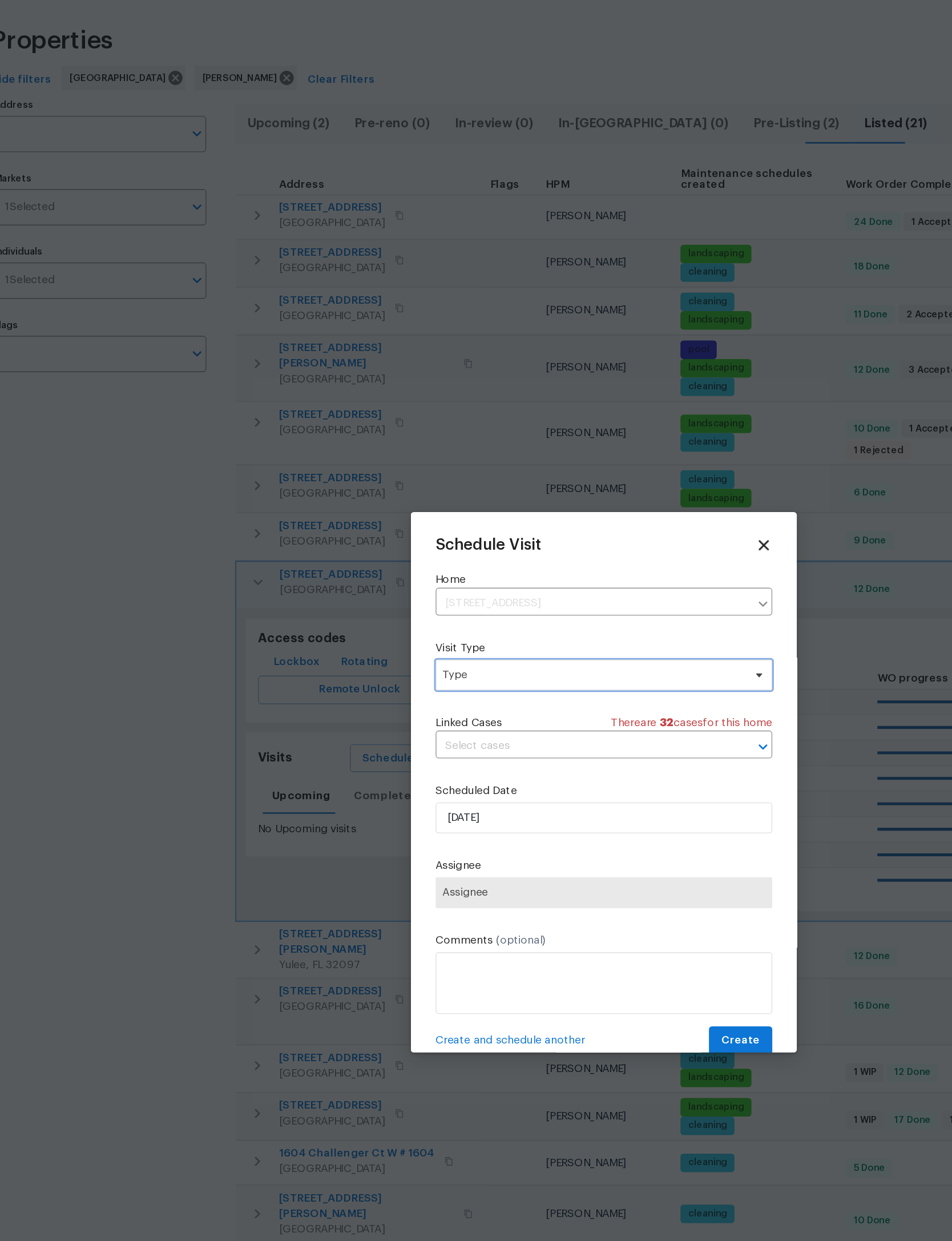
click at [450, 535] on span "Type" at bounding box center [468, 541] width 223 height 11
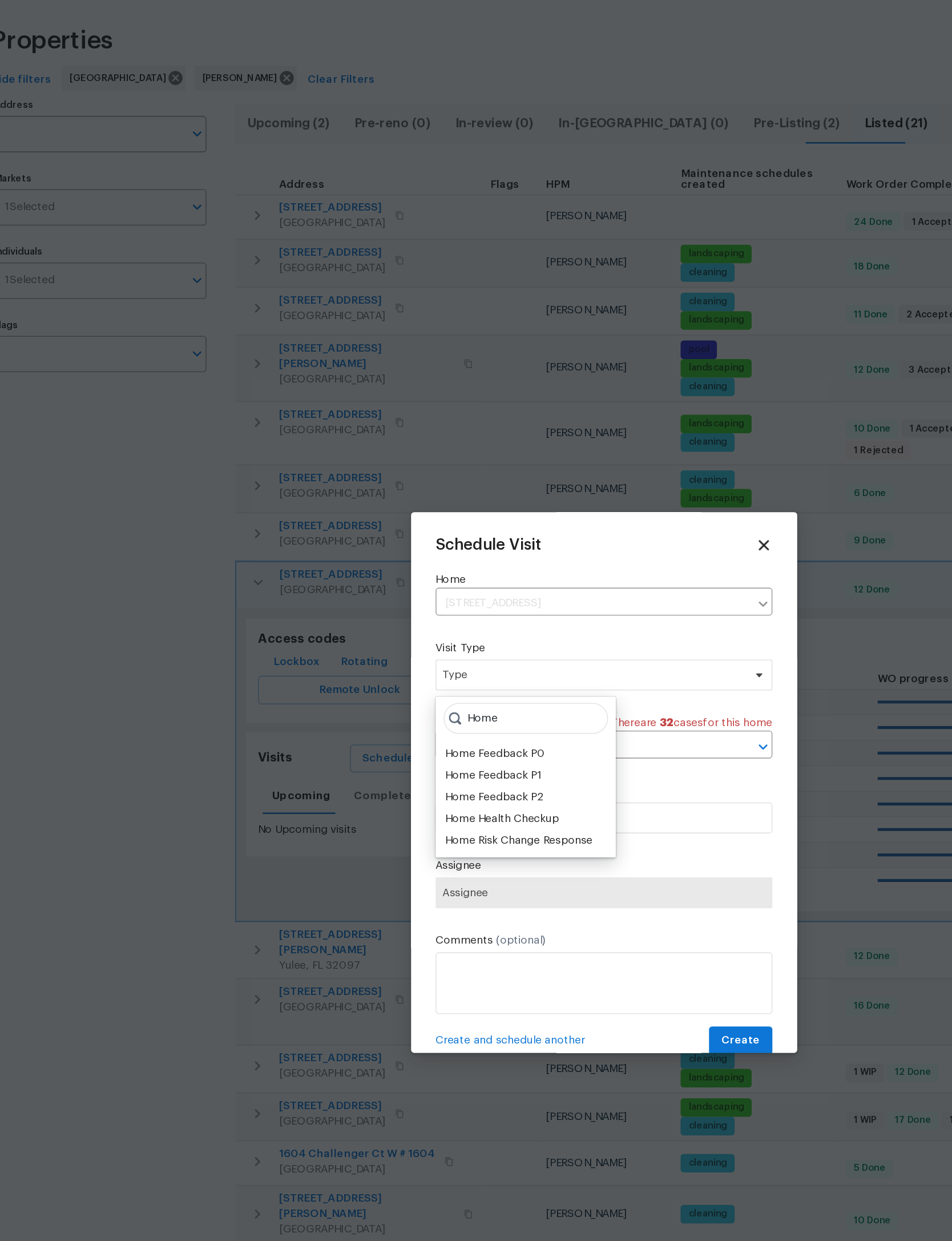
type input "Home"
click at [407, 642] on div "Home Health Checkup" at bounding box center [400, 648] width 84 height 11
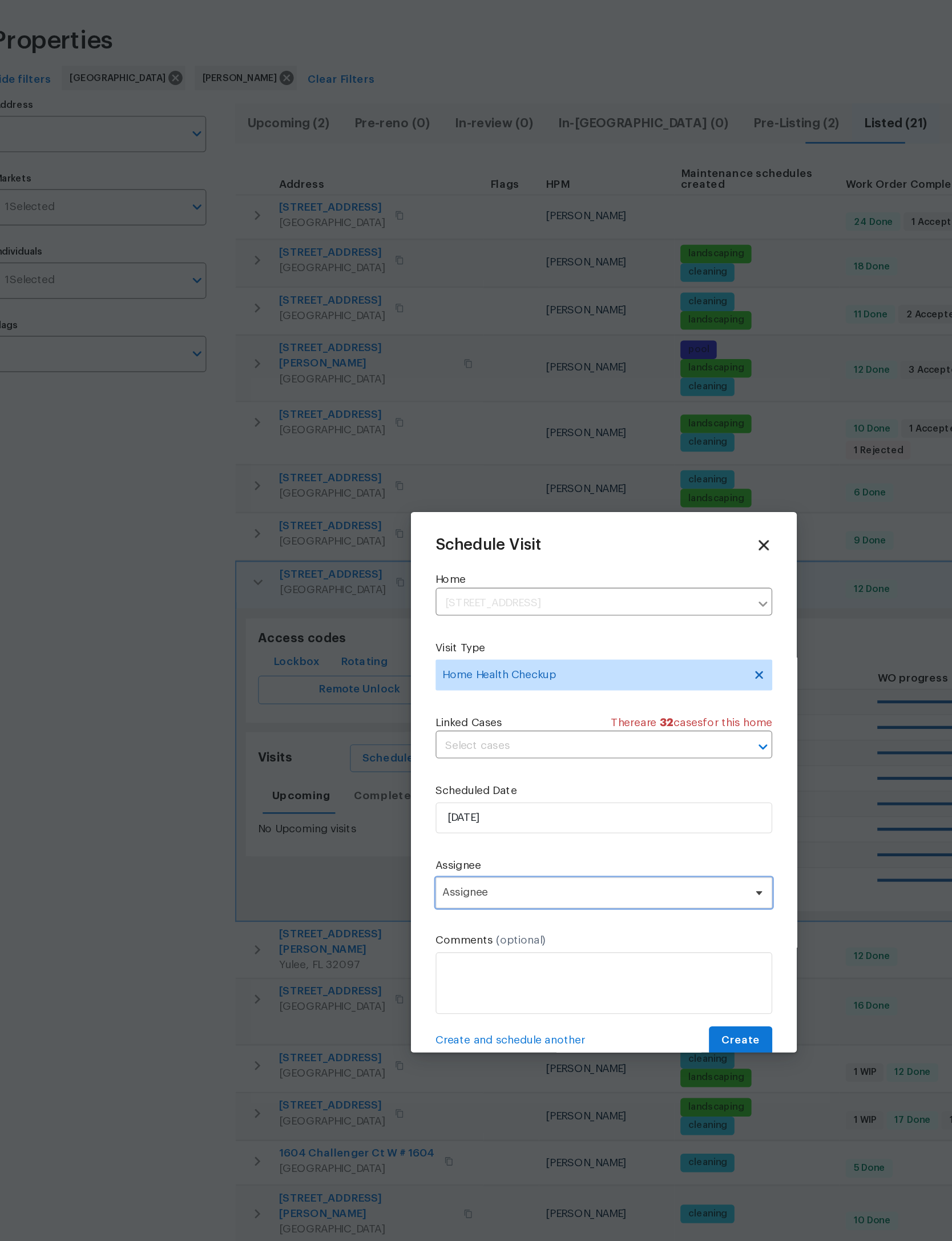
click at [431, 698] on span "Assignee" at bounding box center [468, 703] width 223 height 10
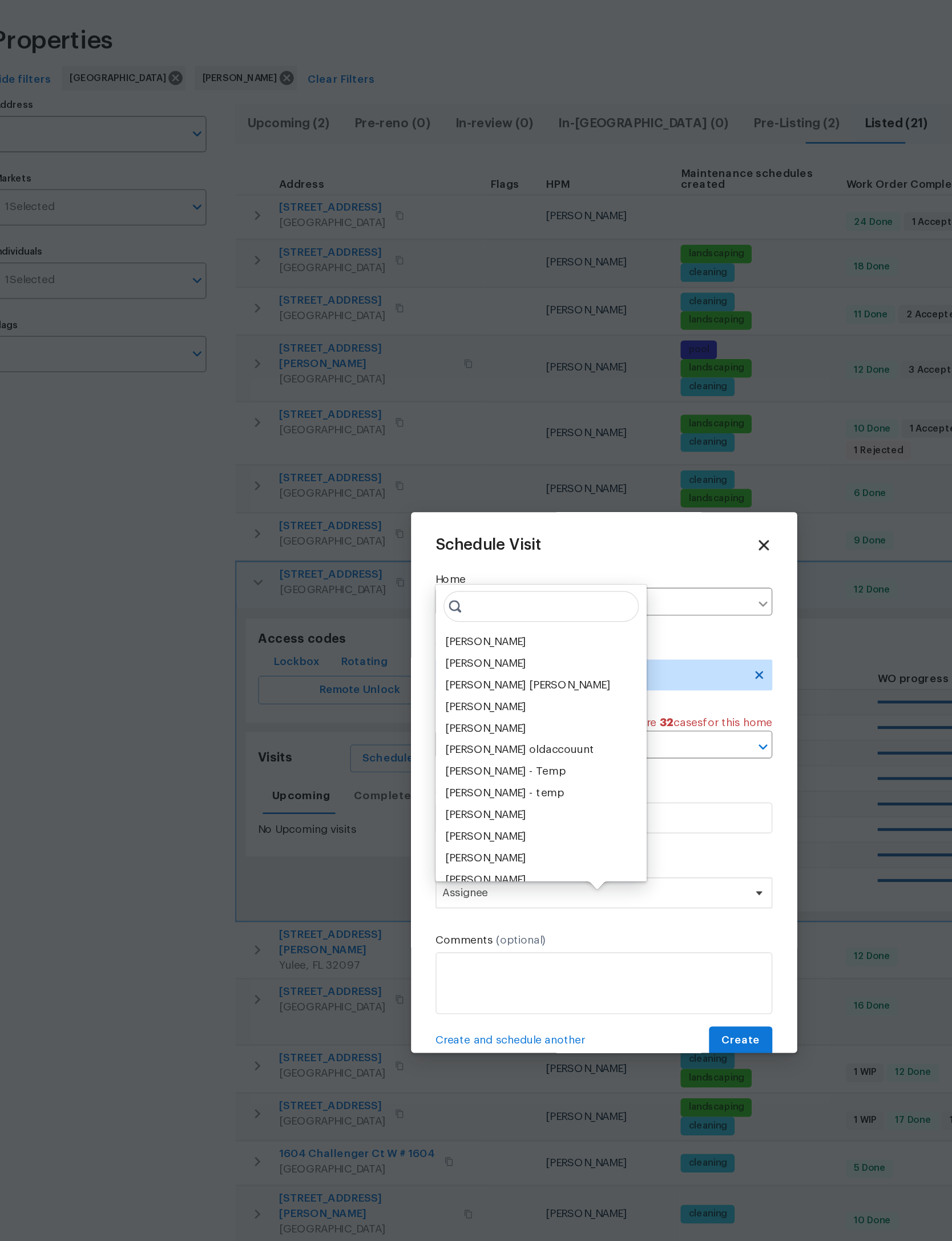
click at [392, 511] on div "[PERSON_NAME]" at bounding box center [388, 516] width 60 height 11
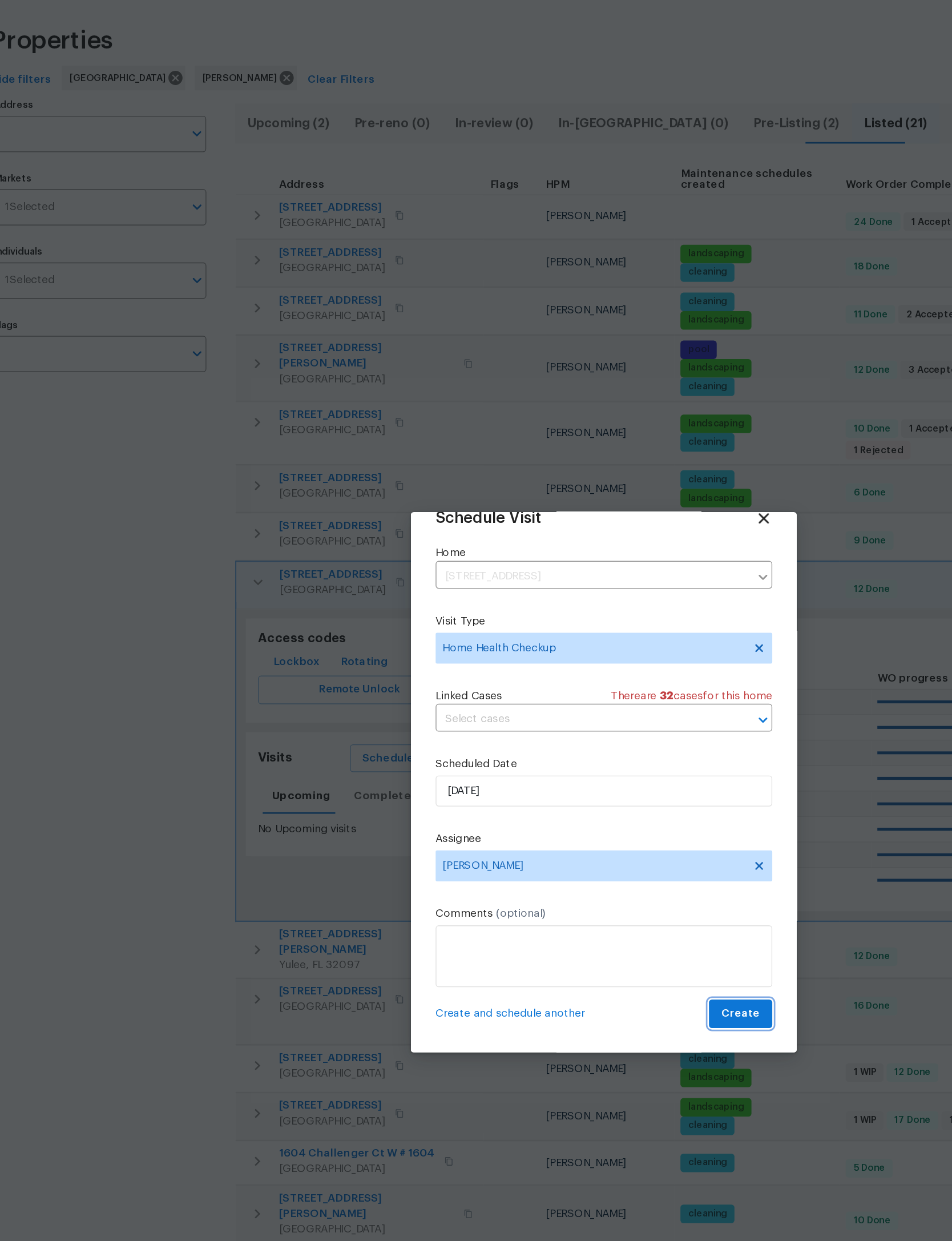
click at [563, 785] on span "Create" at bounding box center [577, 791] width 29 height 14
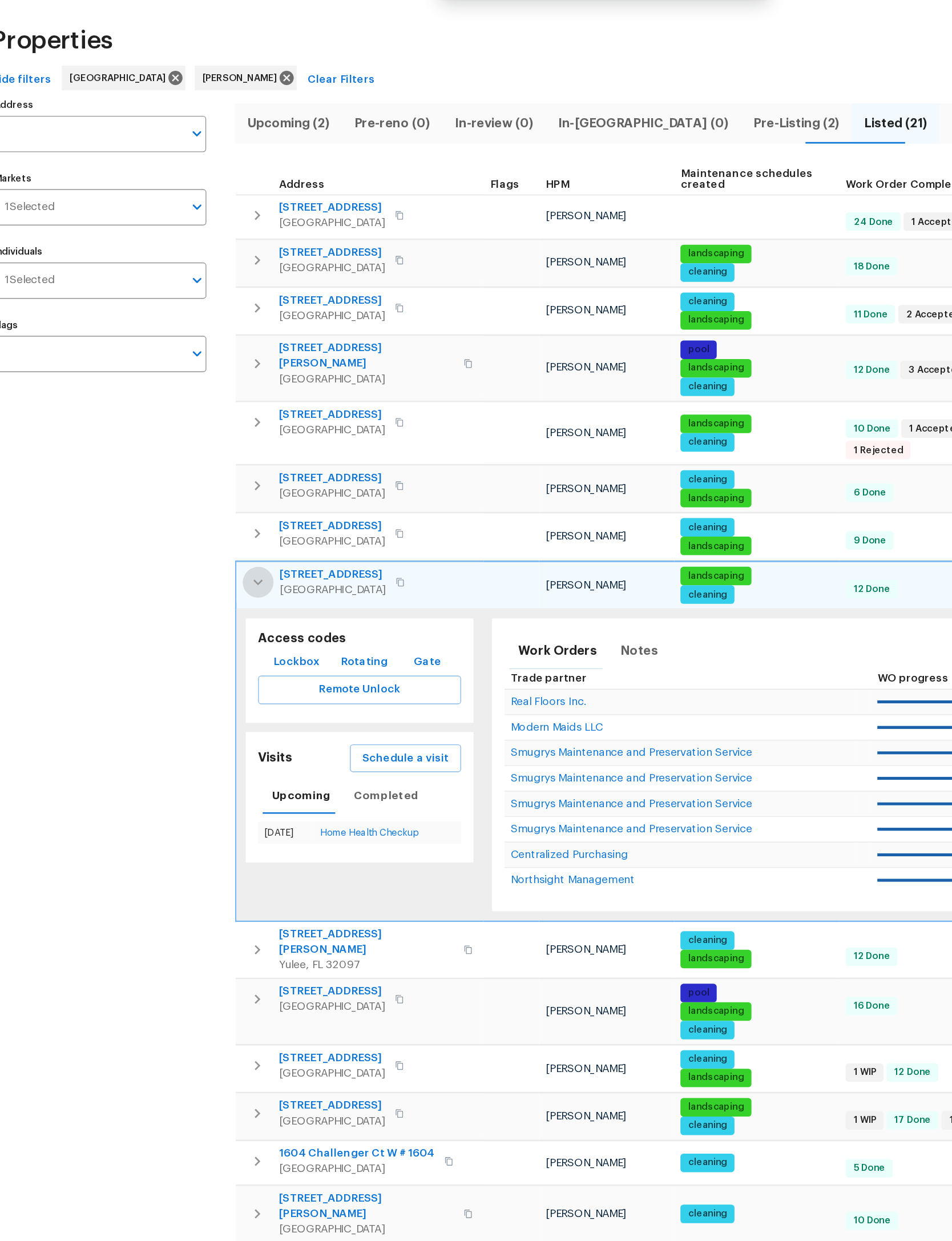
click at [209, 461] on button "button" at bounding box center [221, 473] width 23 height 23
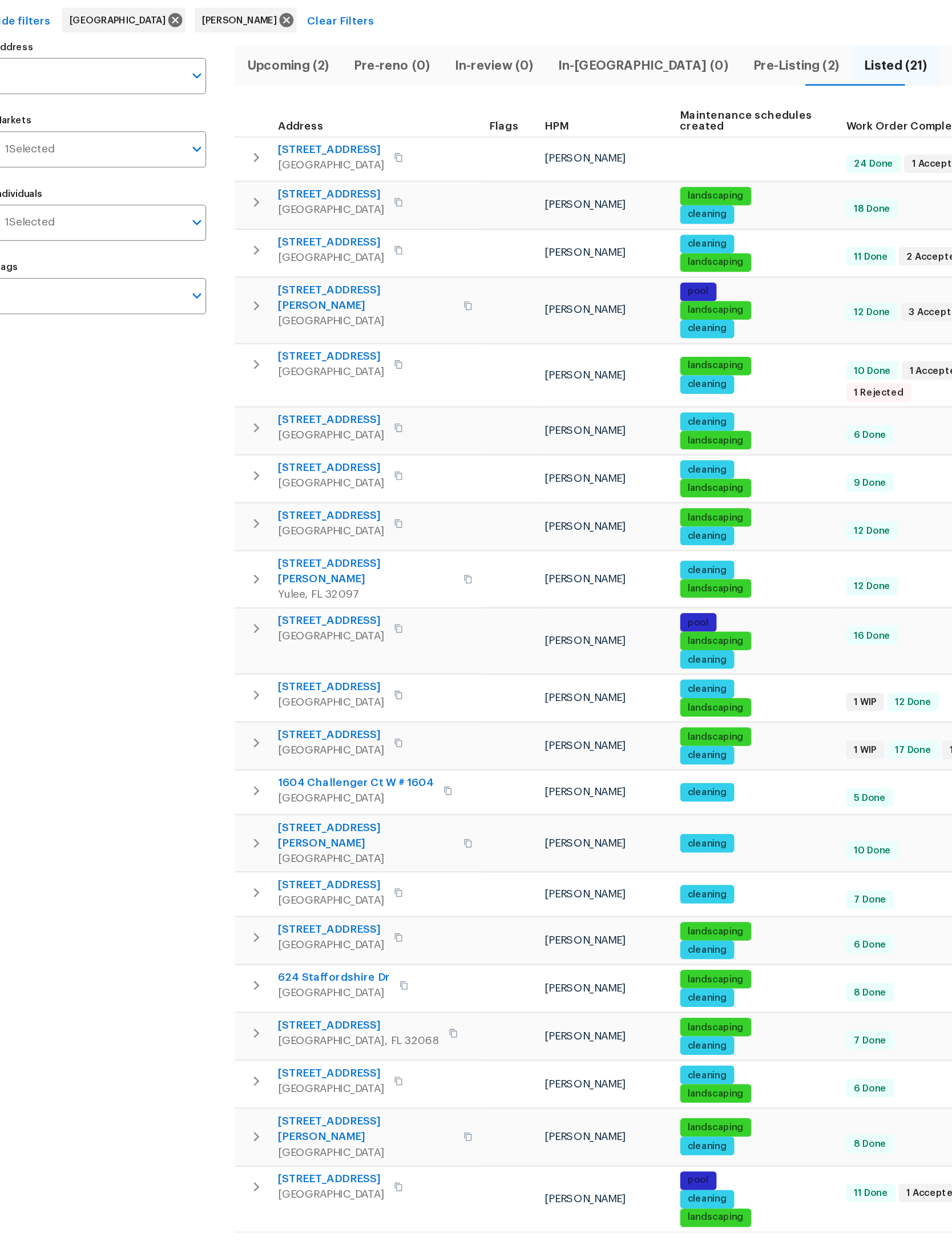
click at [212, 543] on icon "button" at bounding box center [219, 550] width 13 height 13
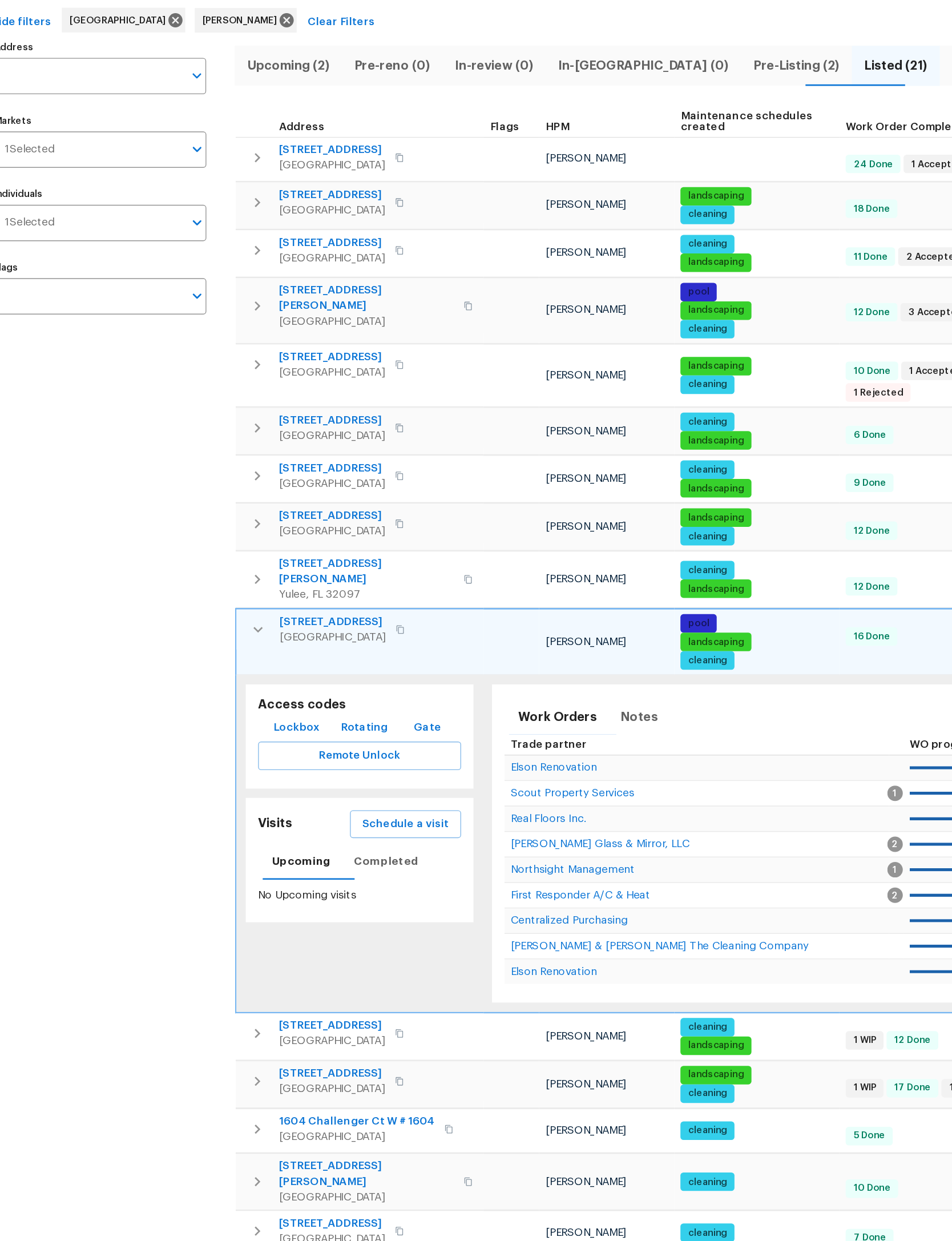
click at [322, 684] on button "Schedule a visit" at bounding box center [329, 694] width 82 height 21
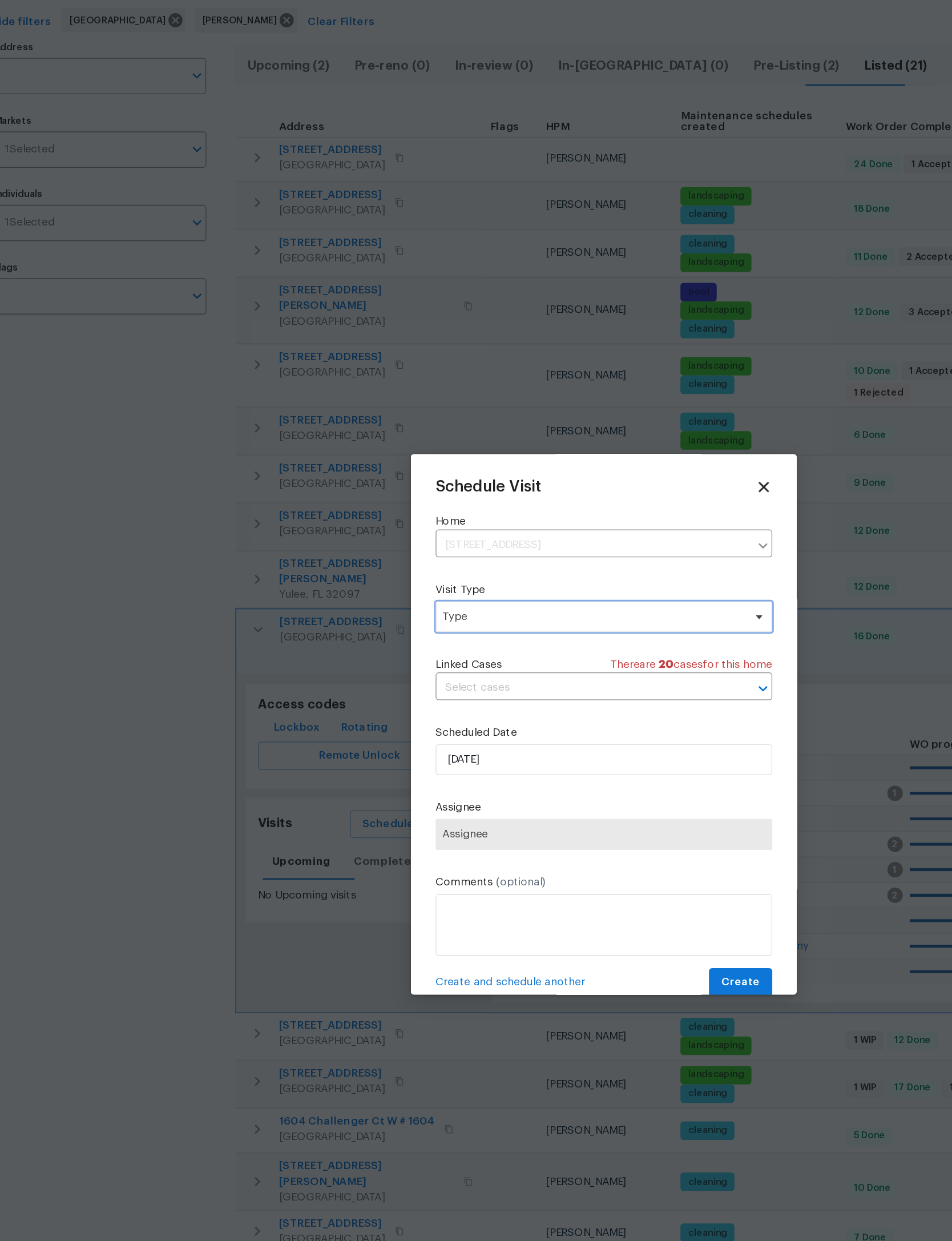
click at [424, 535] on span "Type" at bounding box center [468, 541] width 223 height 11
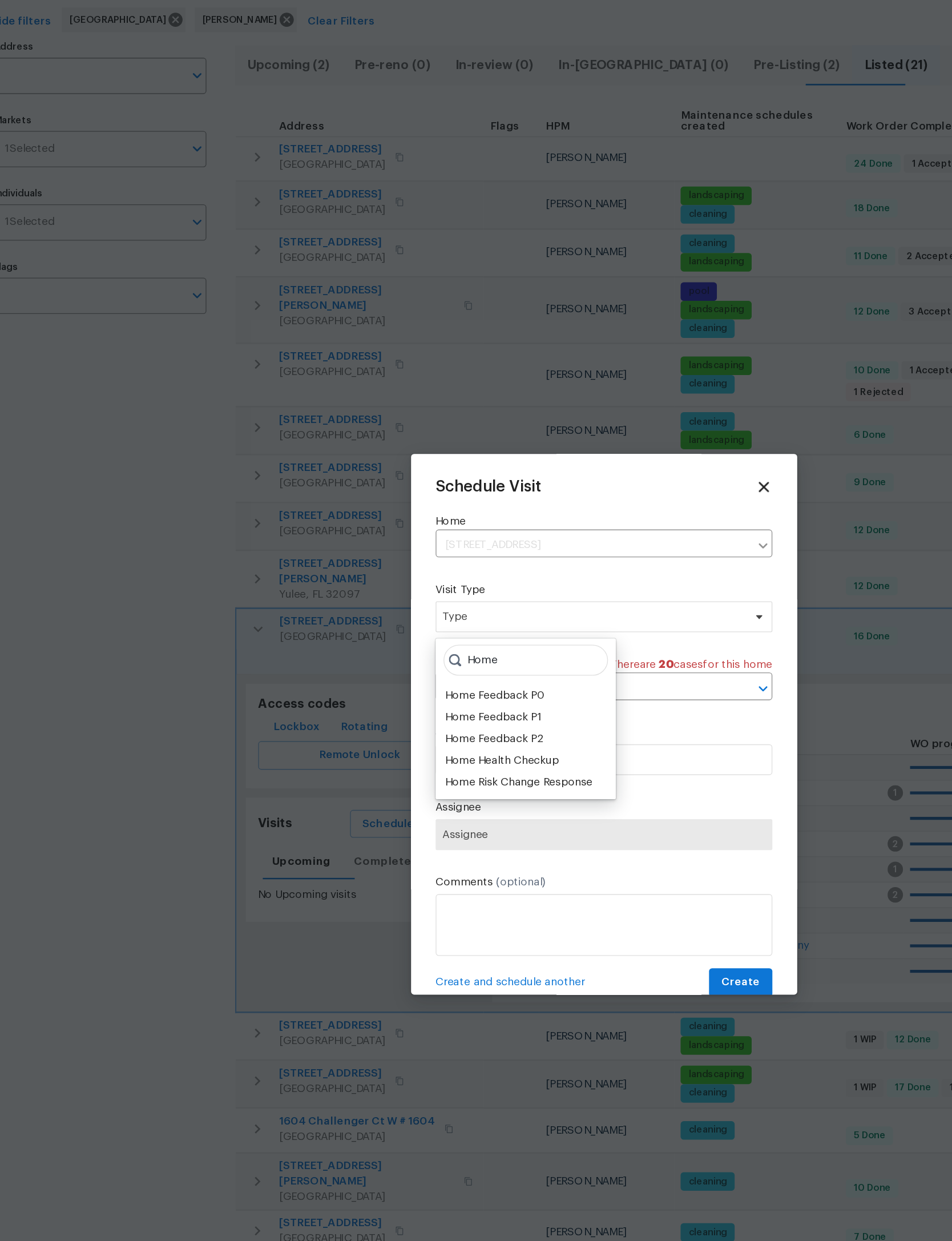
type input "Home"
click at [402, 642] on div "Home Health Checkup" at bounding box center [400, 648] width 84 height 11
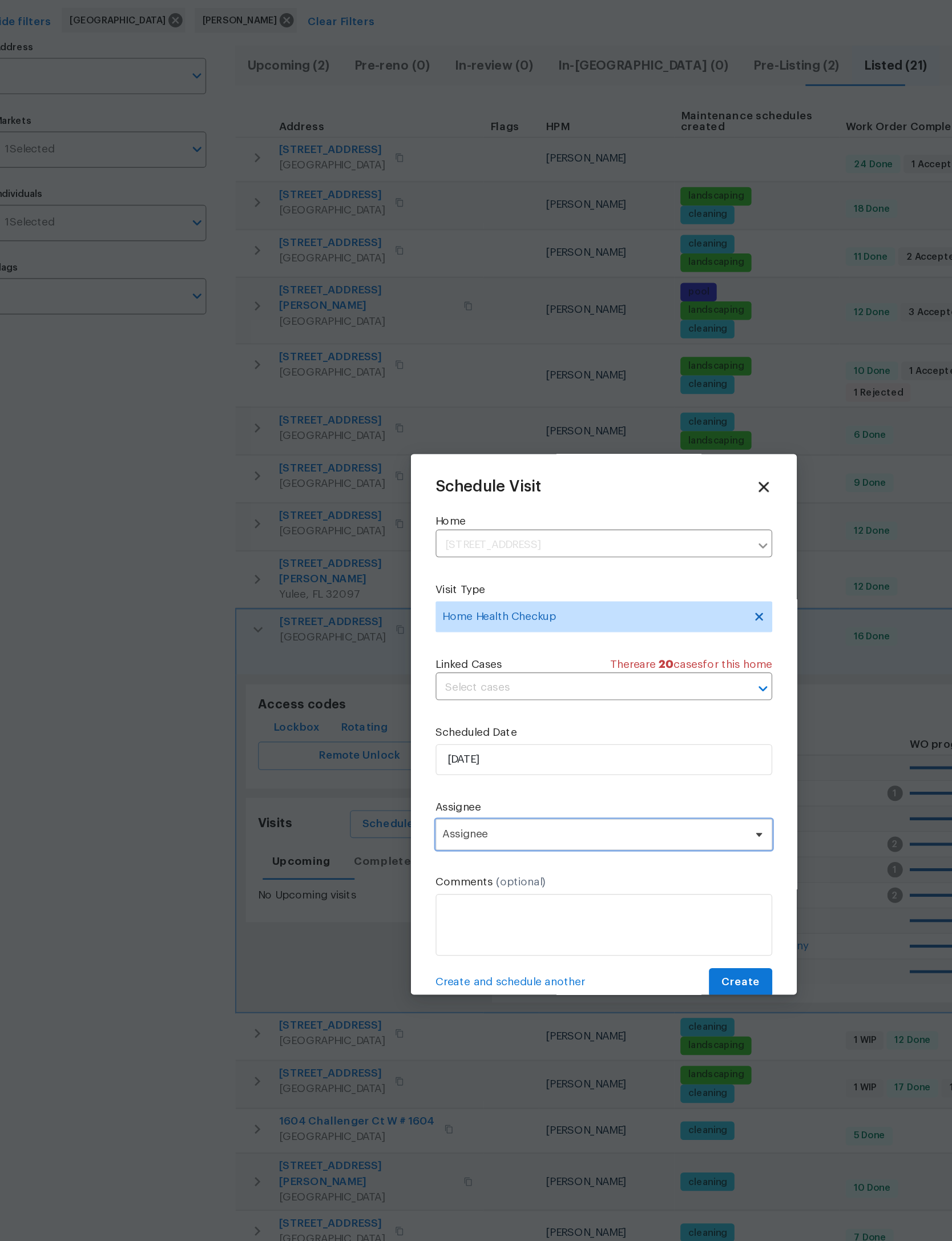
click at [416, 698] on span "Assignee" at bounding box center [468, 703] width 223 height 10
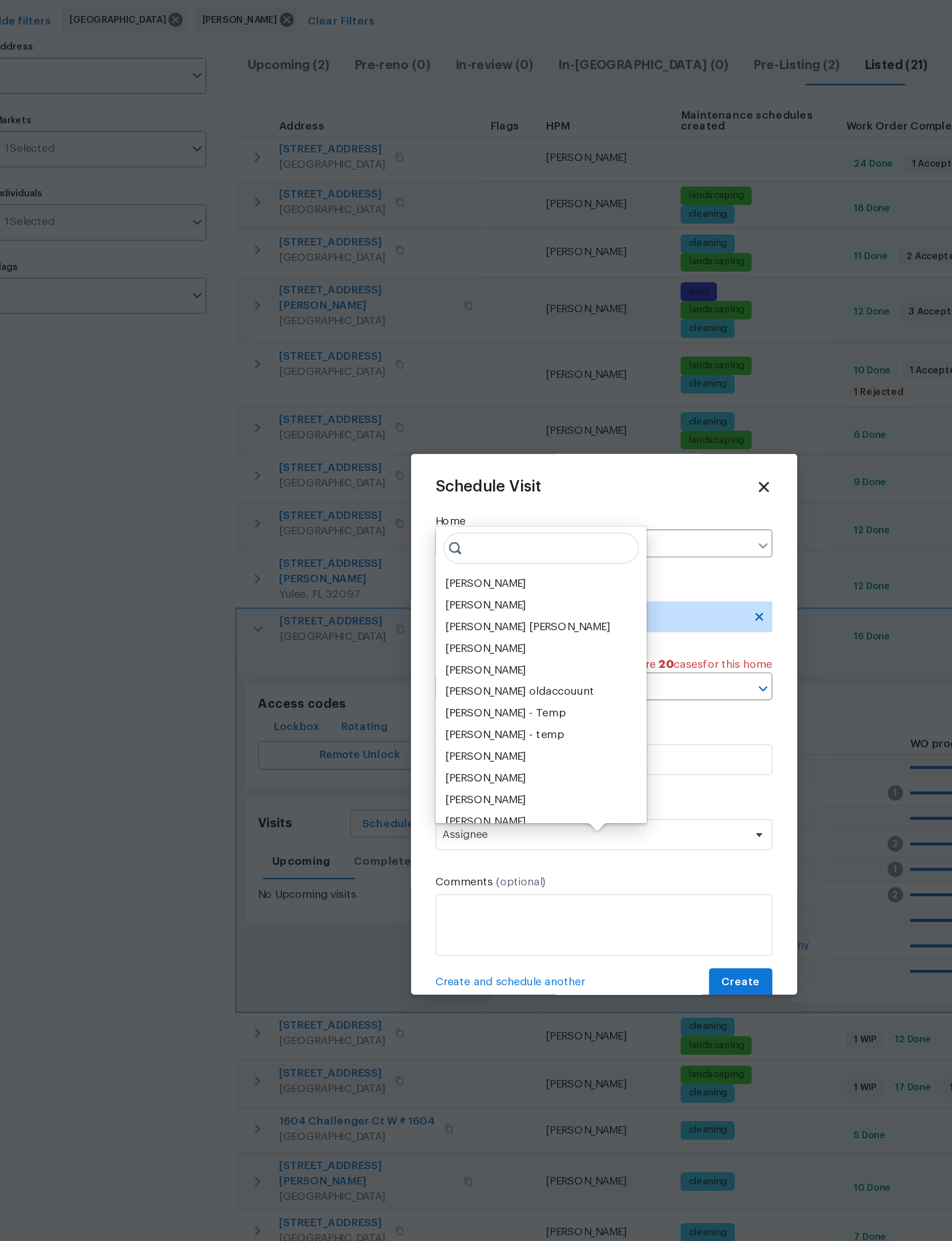
click at [392, 511] on div "[PERSON_NAME]" at bounding box center [388, 516] width 60 height 11
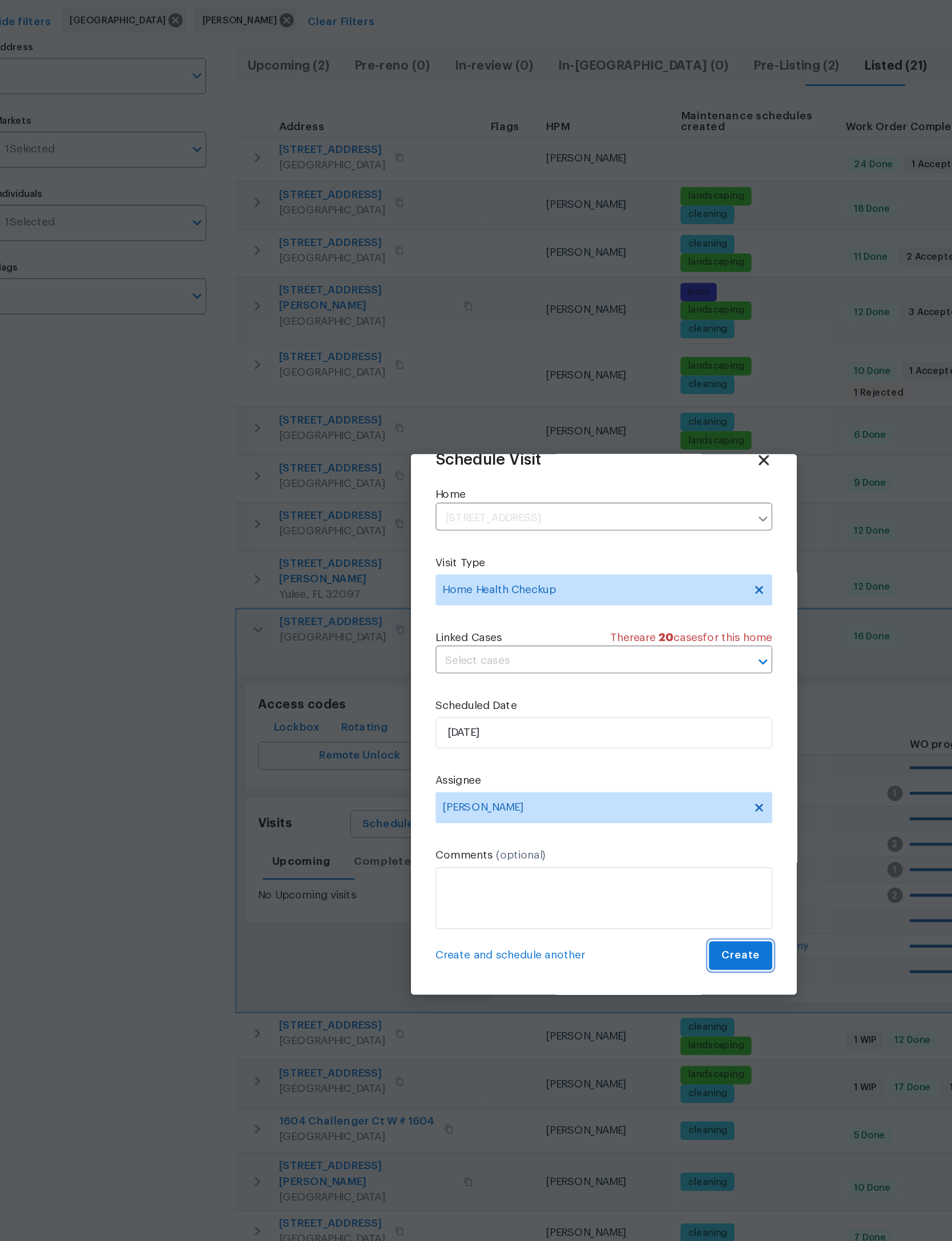
click at [563, 785] on span "Create" at bounding box center [577, 791] width 29 height 14
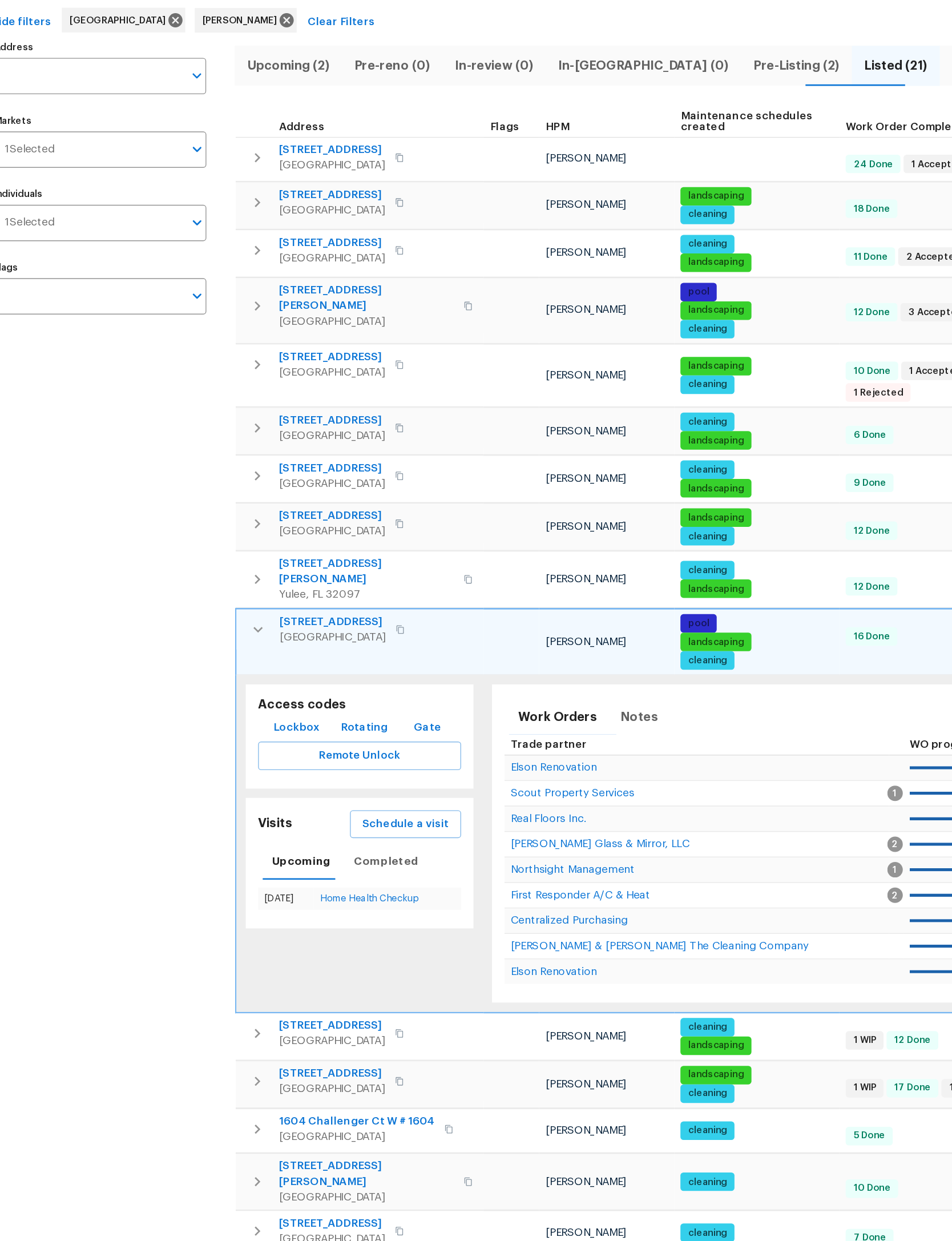
click at [214, 544] on icon "button" at bounding box center [221, 551] width 13 height 13
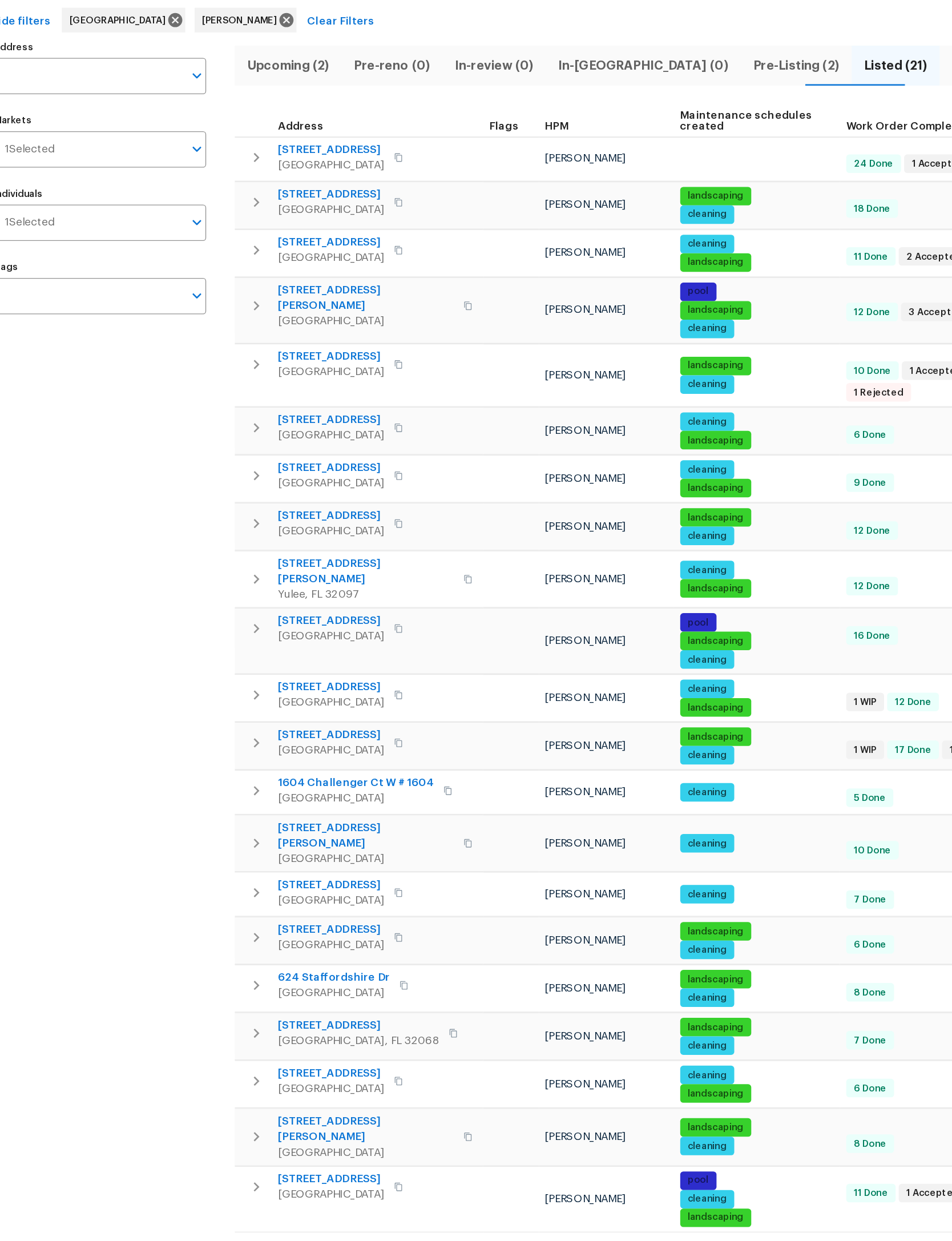
click at [212, 663] on icon "button" at bounding box center [219, 669] width 13 height 13
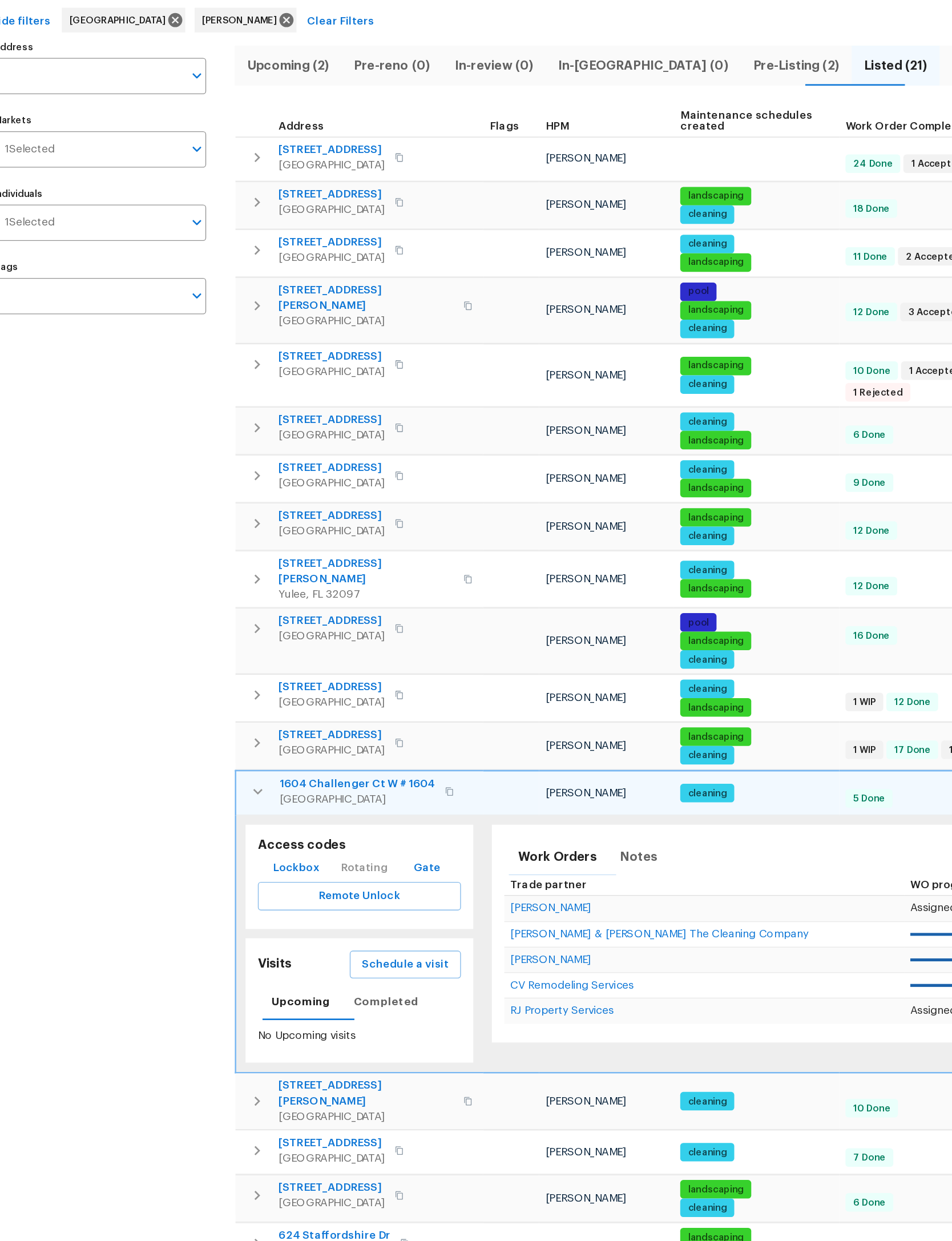
click at [325, 791] on span "Schedule a visit" at bounding box center [329, 798] width 64 height 14
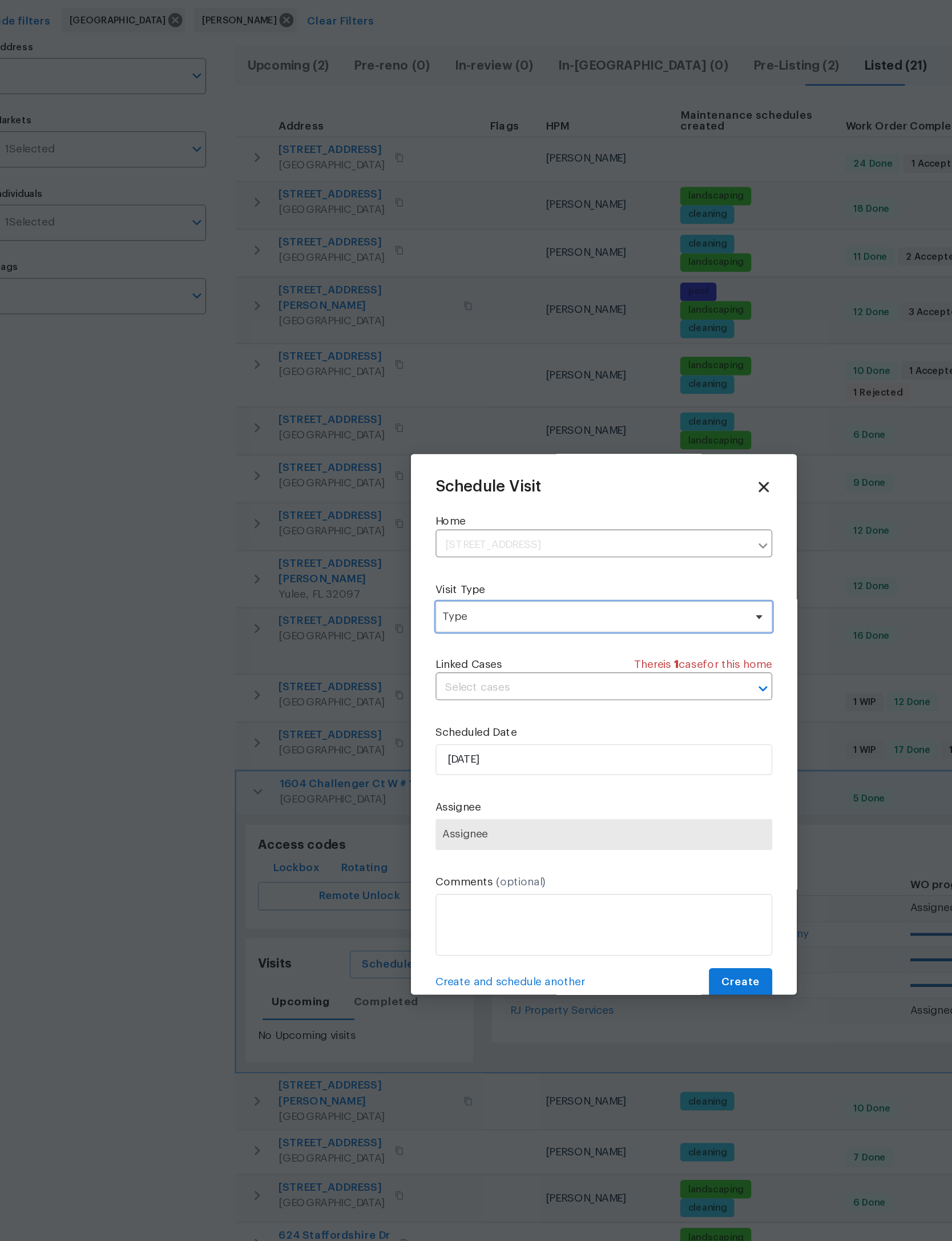
click at [466, 535] on span "Type" at bounding box center [468, 541] width 223 height 11
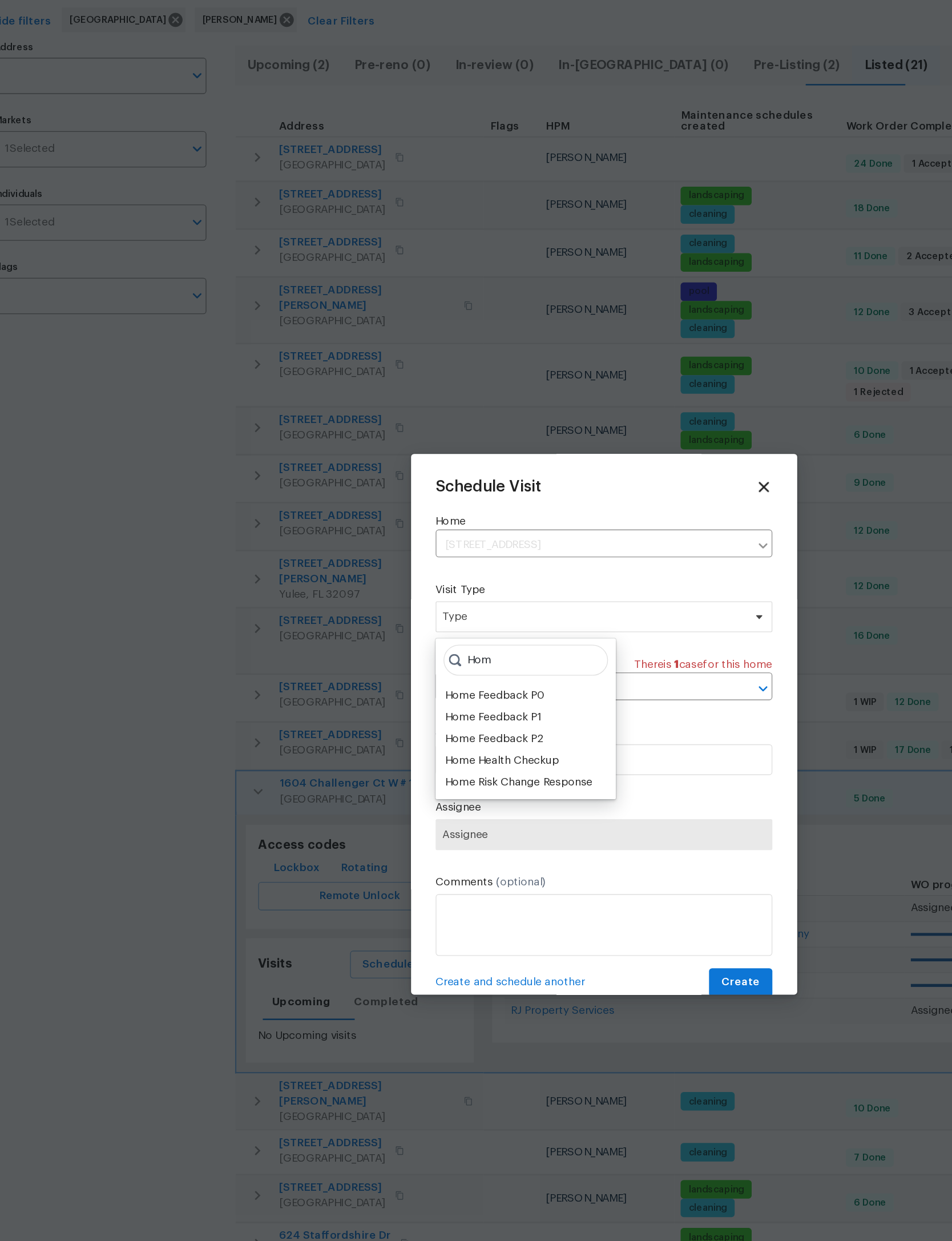
type input "Hom"
click at [411, 642] on div "Home Health Checkup" at bounding box center [400, 648] width 84 height 11
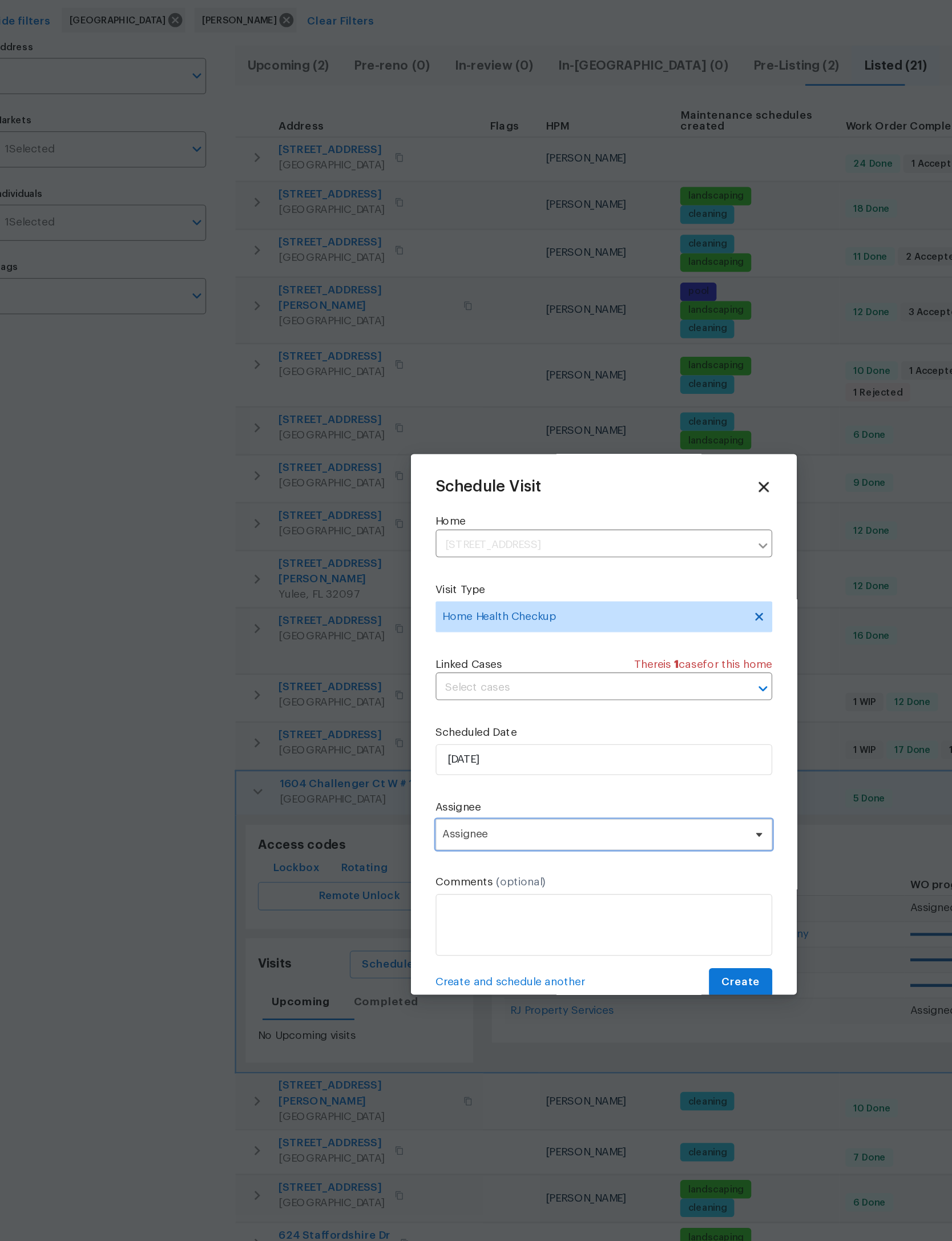
click at [444, 698] on span "Assignee" at bounding box center [468, 703] width 223 height 10
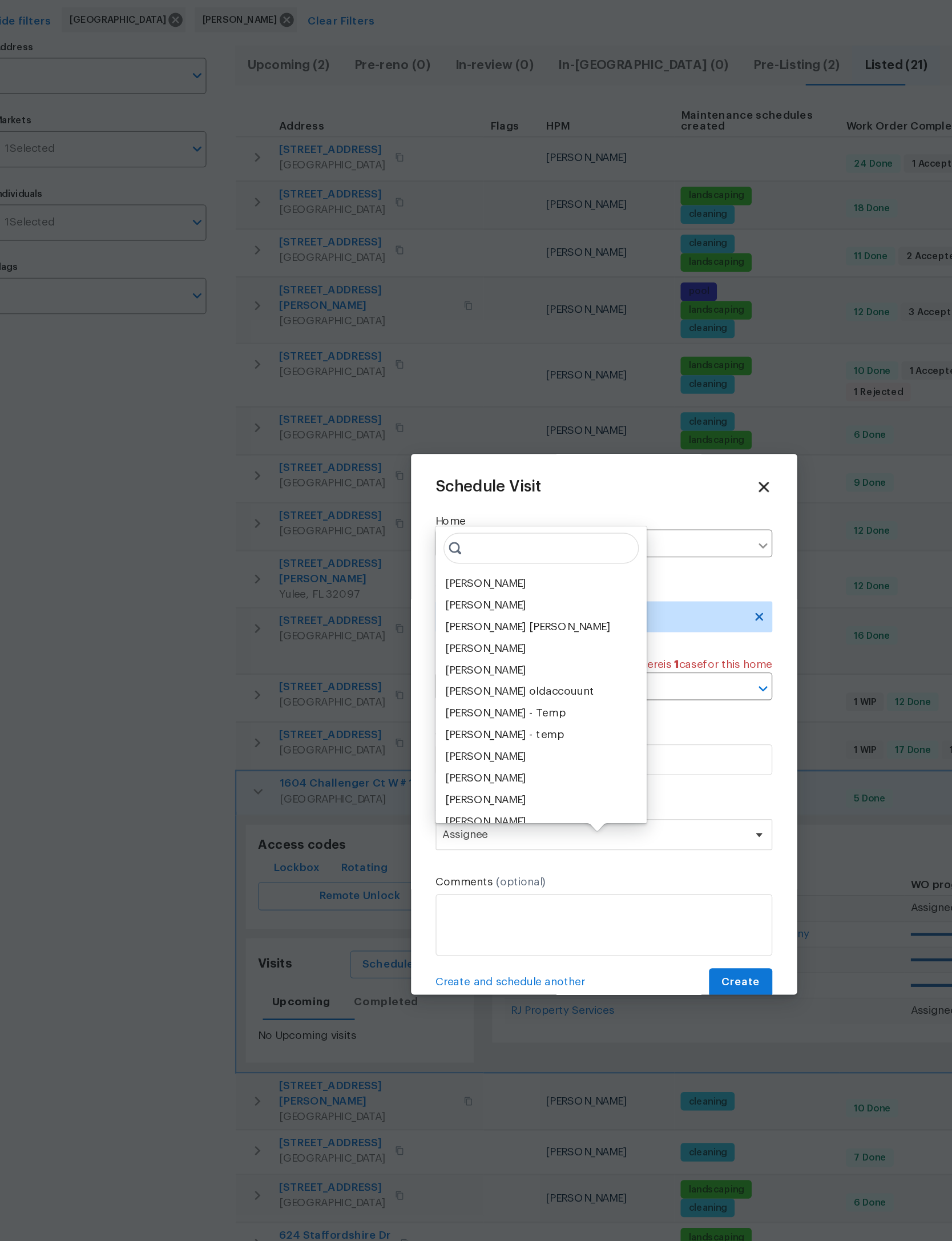
click at [392, 511] on div "[PERSON_NAME]" at bounding box center [388, 516] width 60 height 11
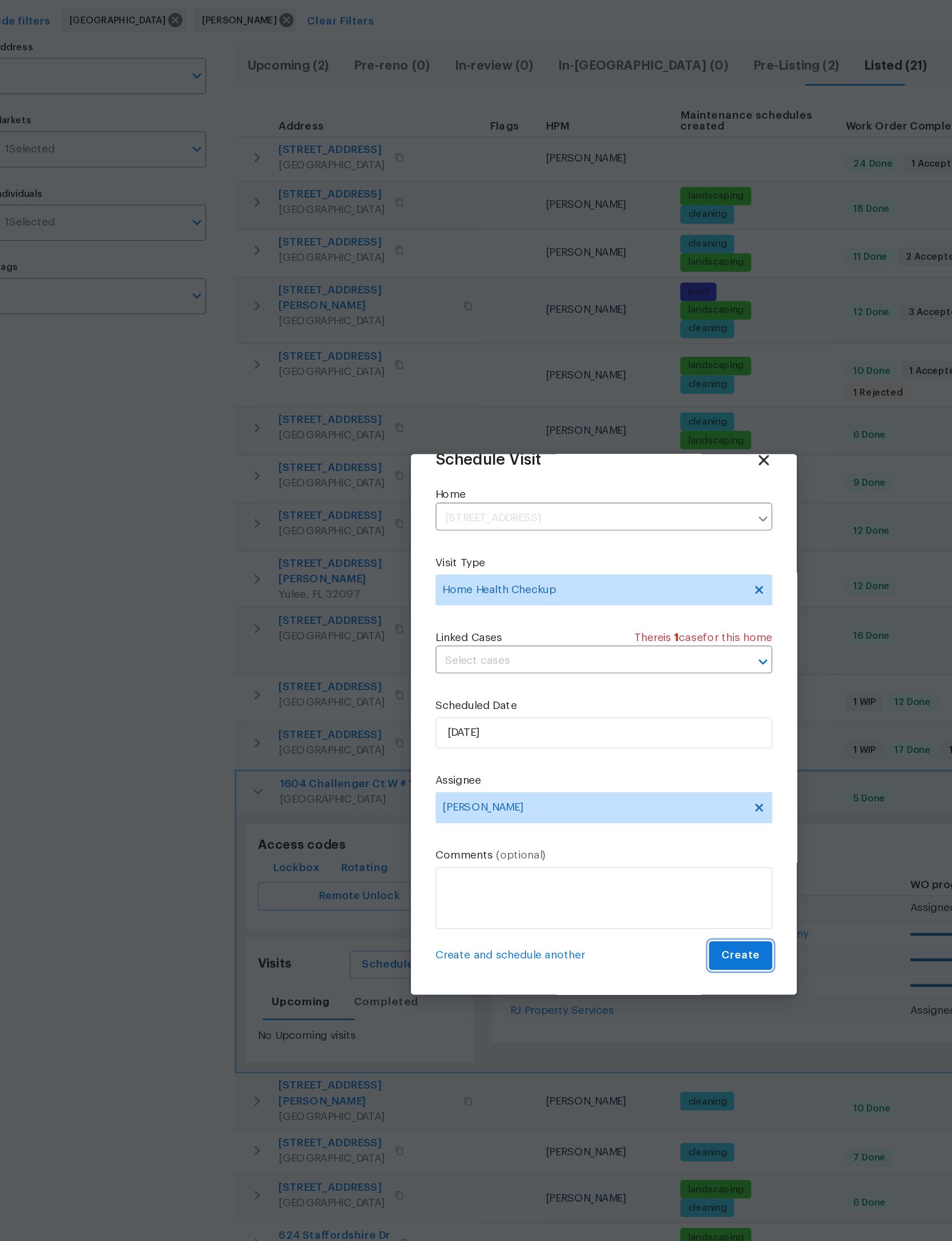
click at [563, 785] on span "Create" at bounding box center [577, 791] width 29 height 14
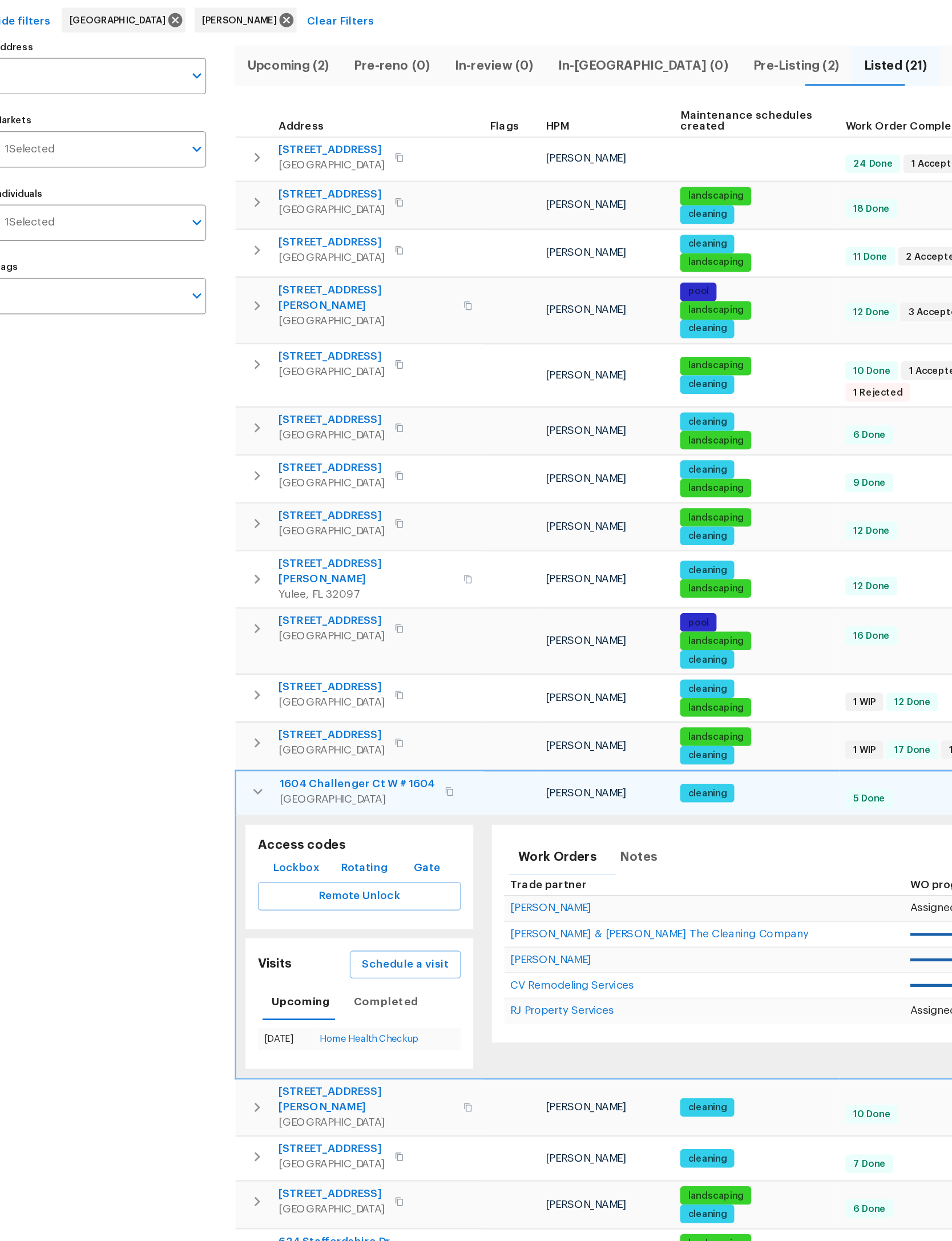
click at [214, 664] on icon "button" at bounding box center [221, 670] width 13 height 13
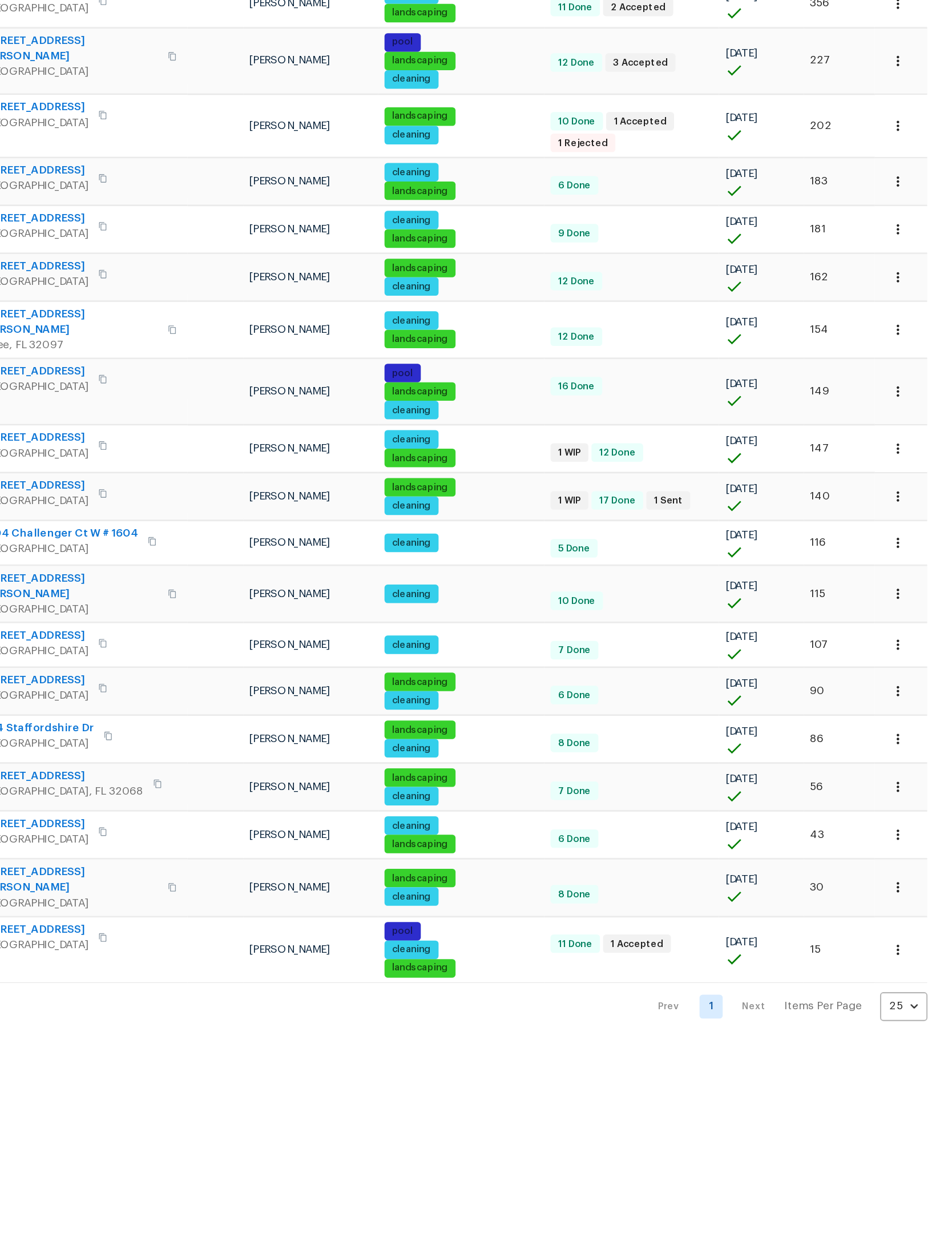
click at [725, 1003] on nav "Prev 1 Next Items Per Page 25 25 ​" at bounding box center [829, 1014] width 209 height 21
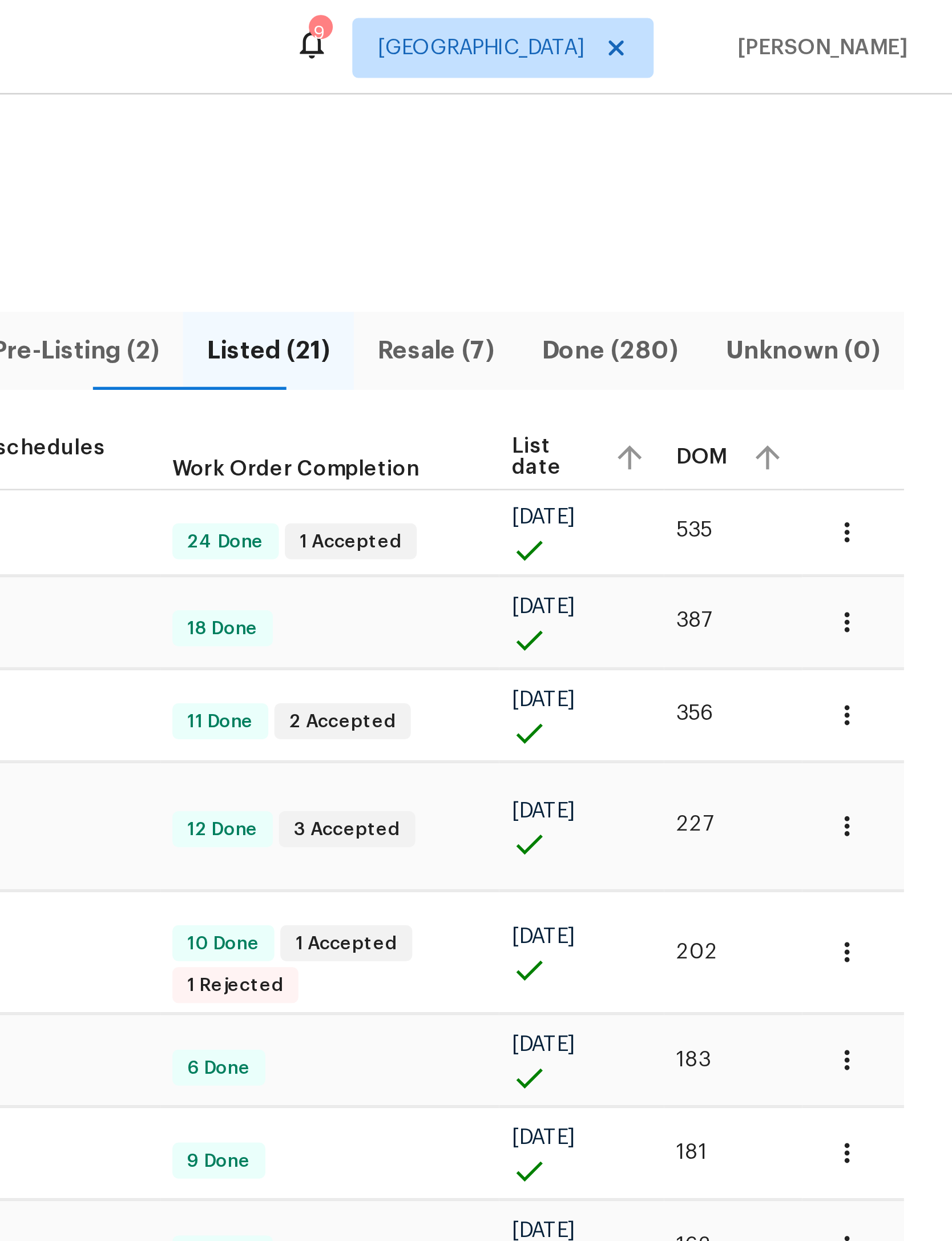
scroll to position [0, 0]
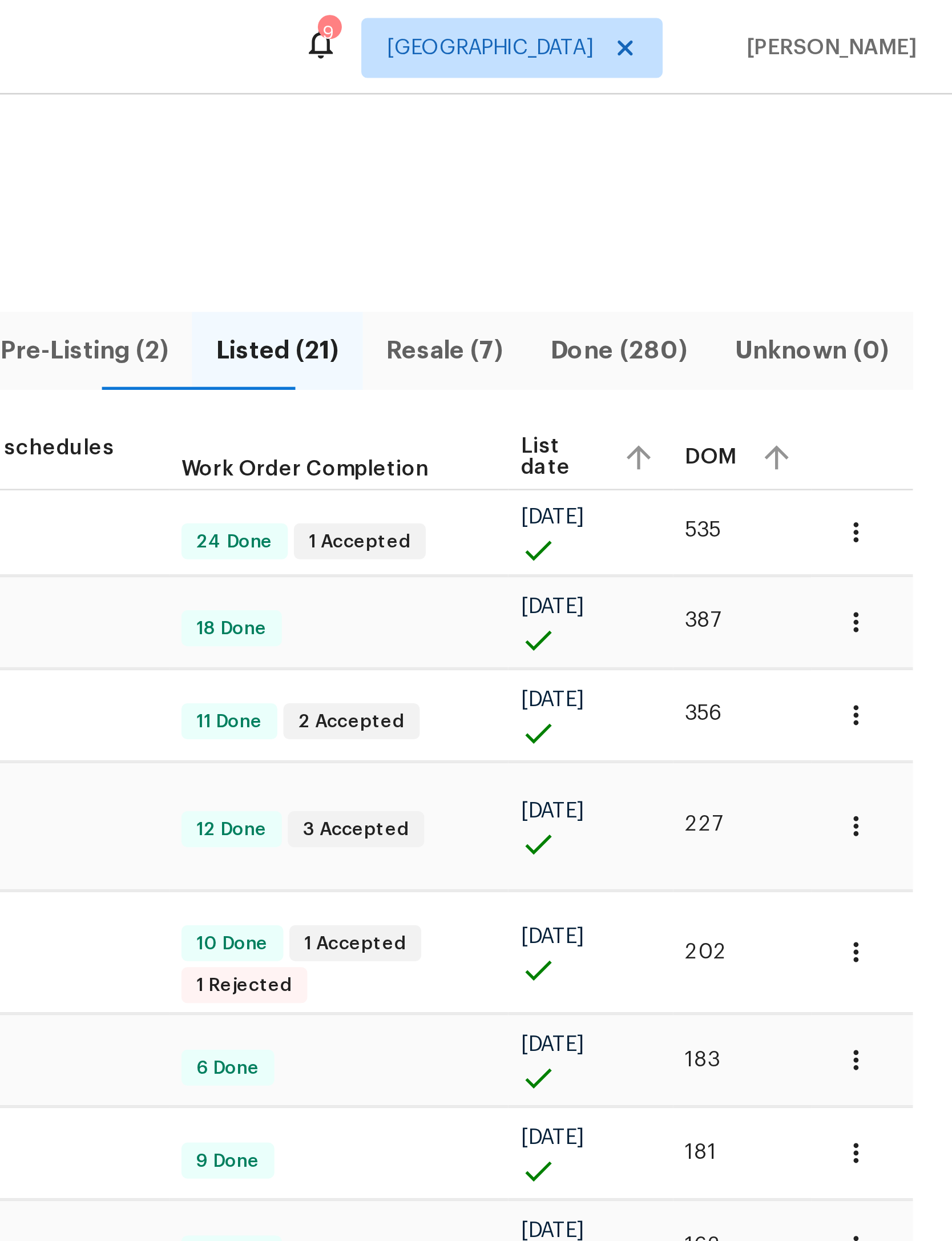
click at [731, 130] on span "Resale (7)" at bounding box center [756, 133] width 49 height 16
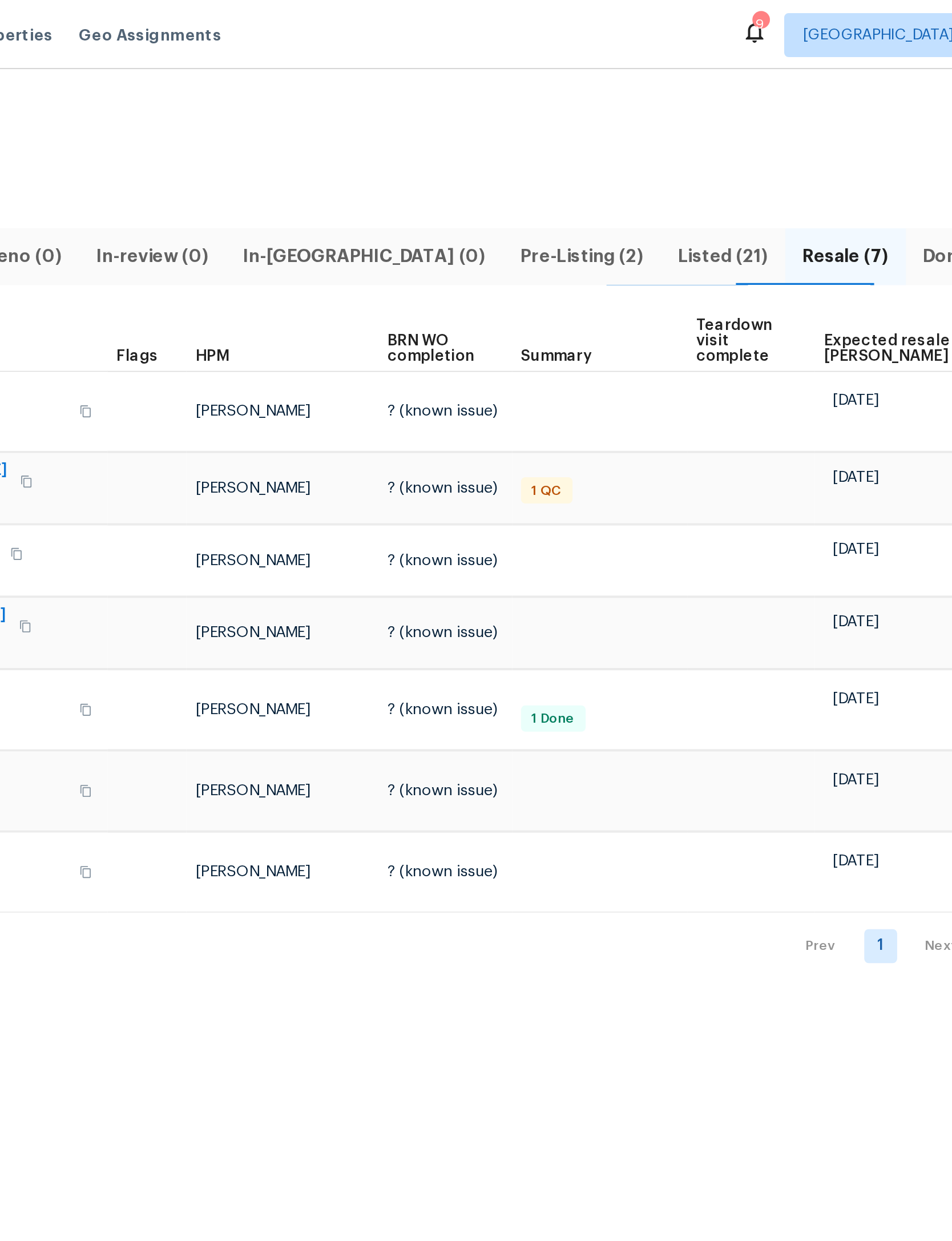
click at [667, 129] on span "Listed (21)" at bounding box center [692, 133] width 51 height 16
